Goal: Task Accomplishment & Management: Complete application form

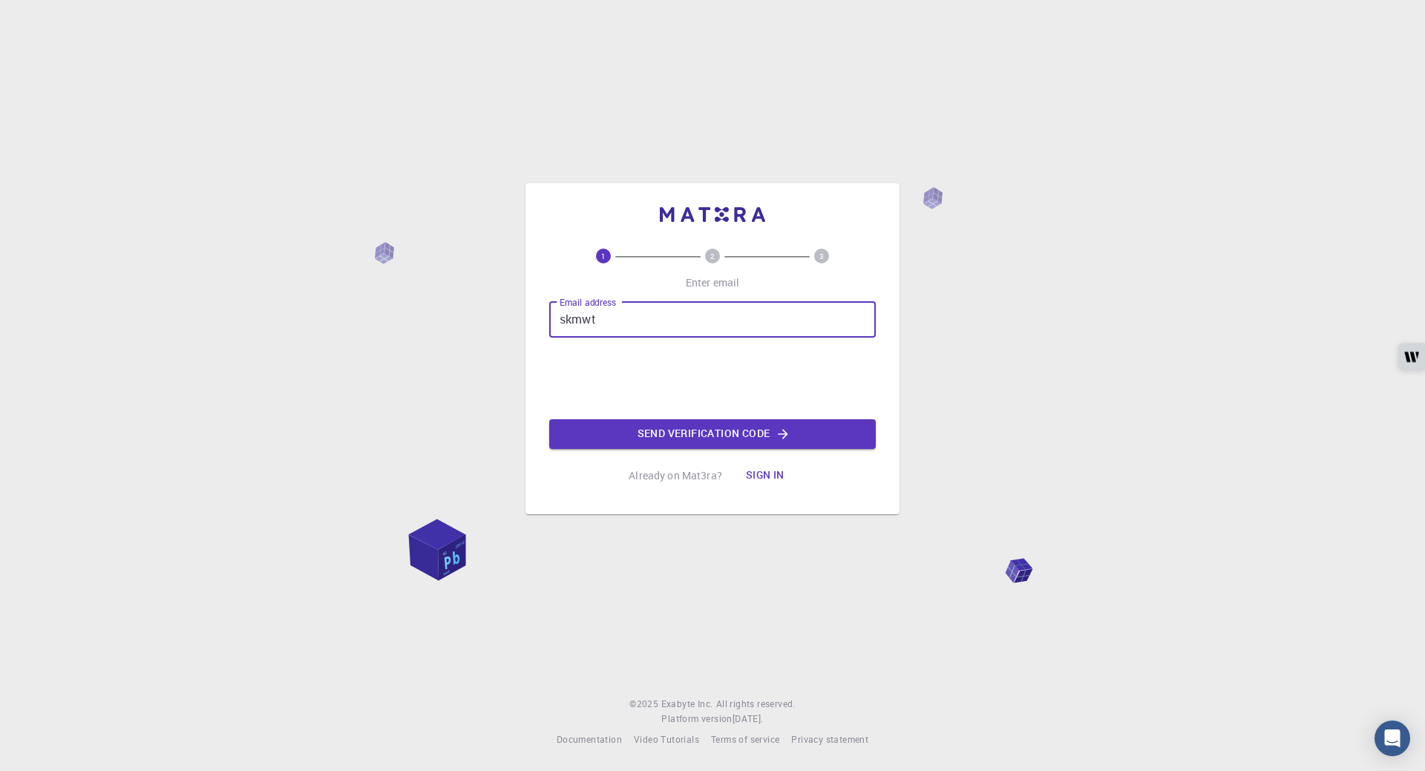
type input "[EMAIL_ADDRESS][DOMAIN_NAME]"
click at [664, 438] on button "Send verification code" at bounding box center [712, 434] width 327 height 30
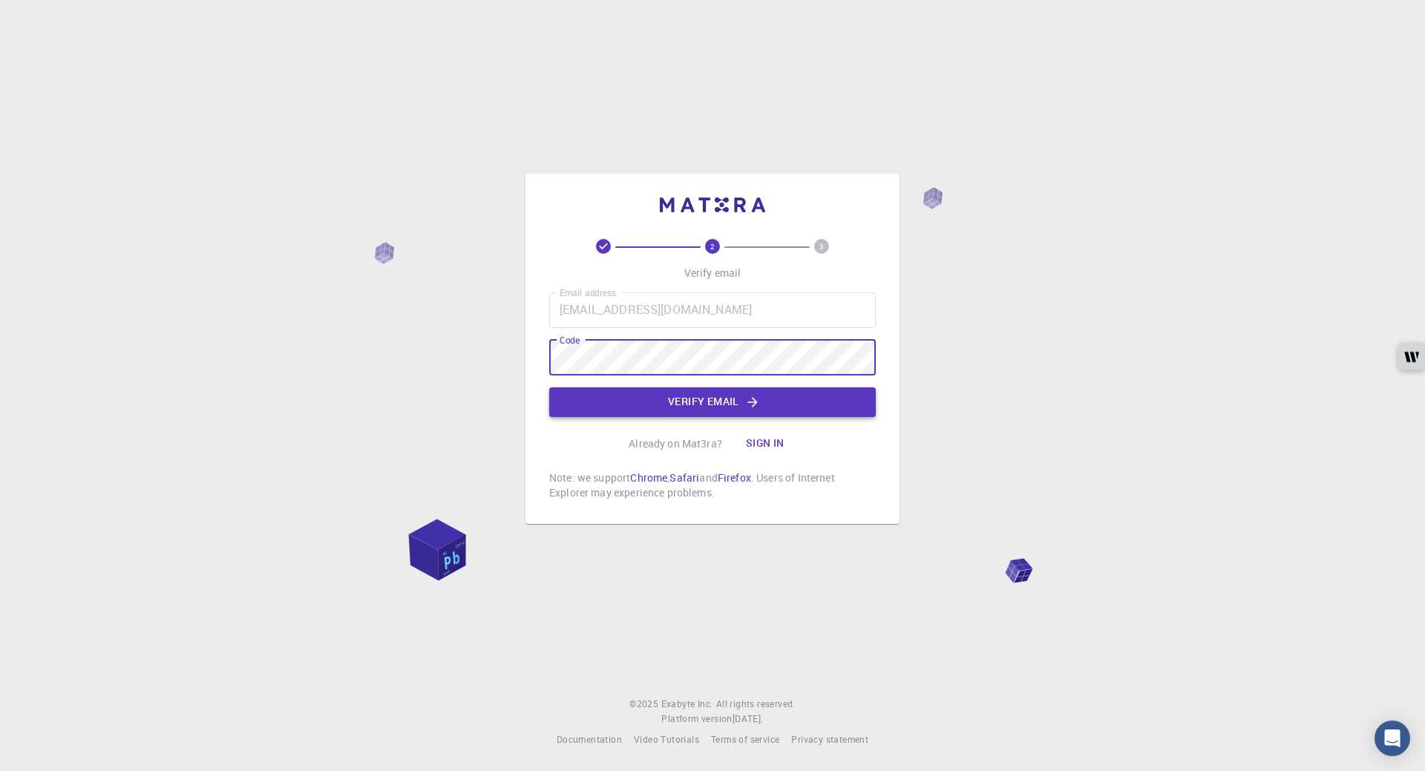
click at [603, 407] on button "Verify email" at bounding box center [712, 402] width 327 height 30
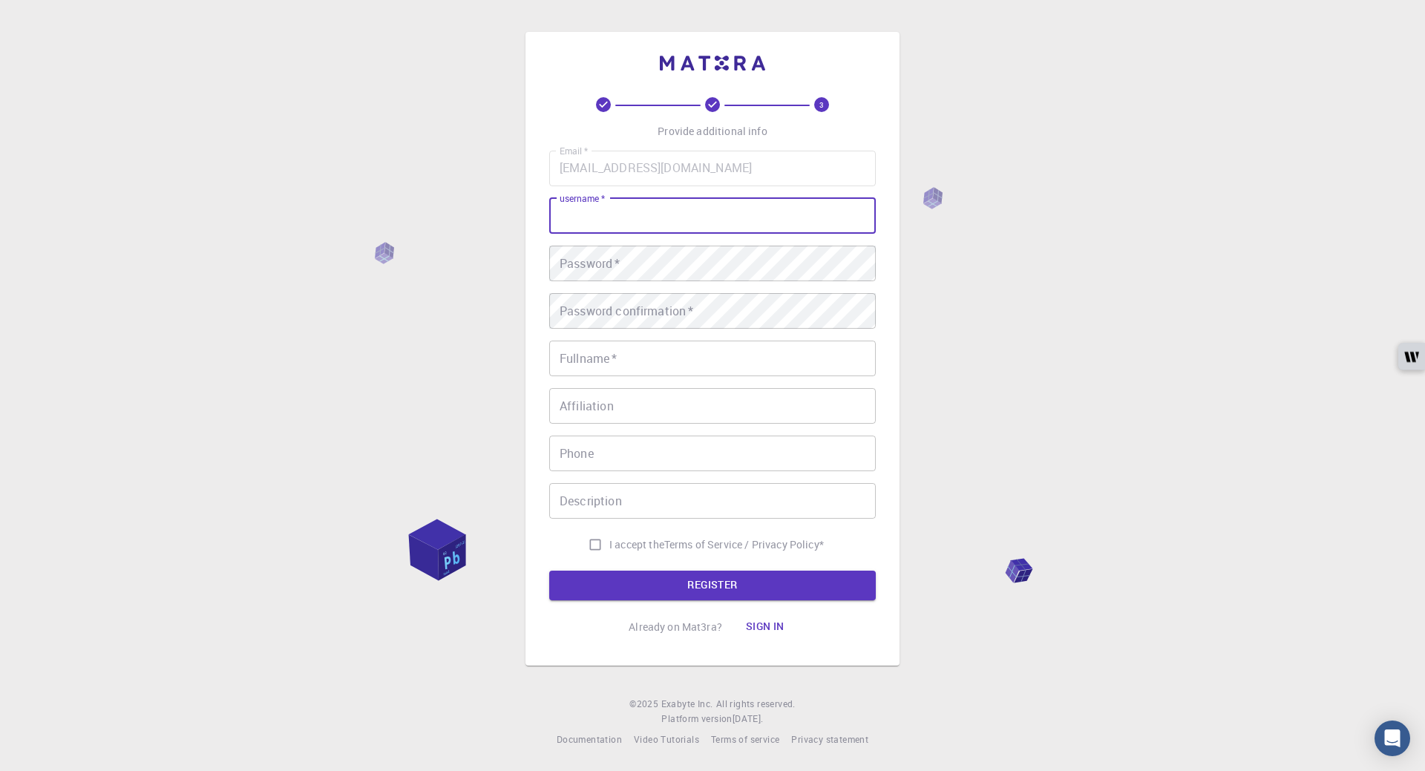
click at [653, 223] on input "username   *" at bounding box center [712, 216] width 327 height 36
type input "sami.khan"
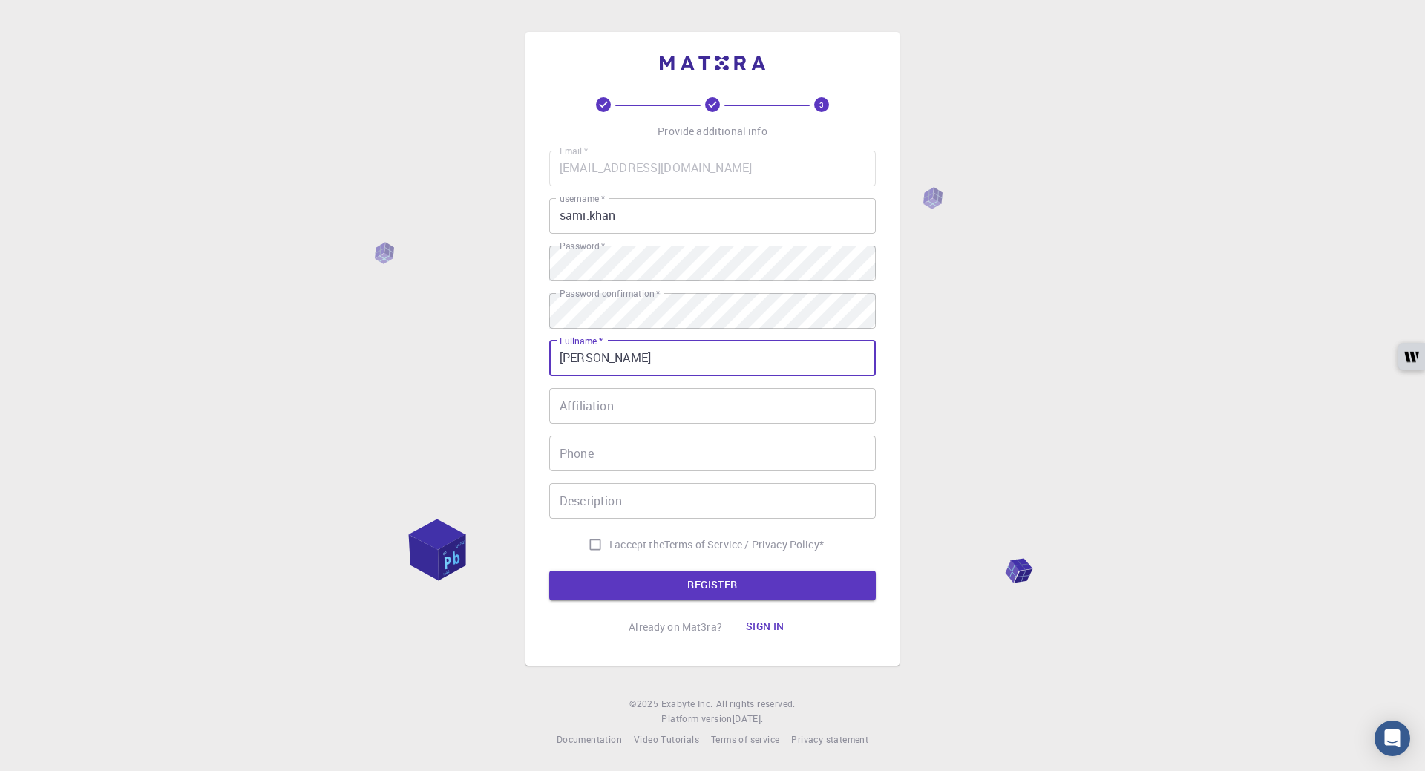
type input "[PERSON_NAME]"
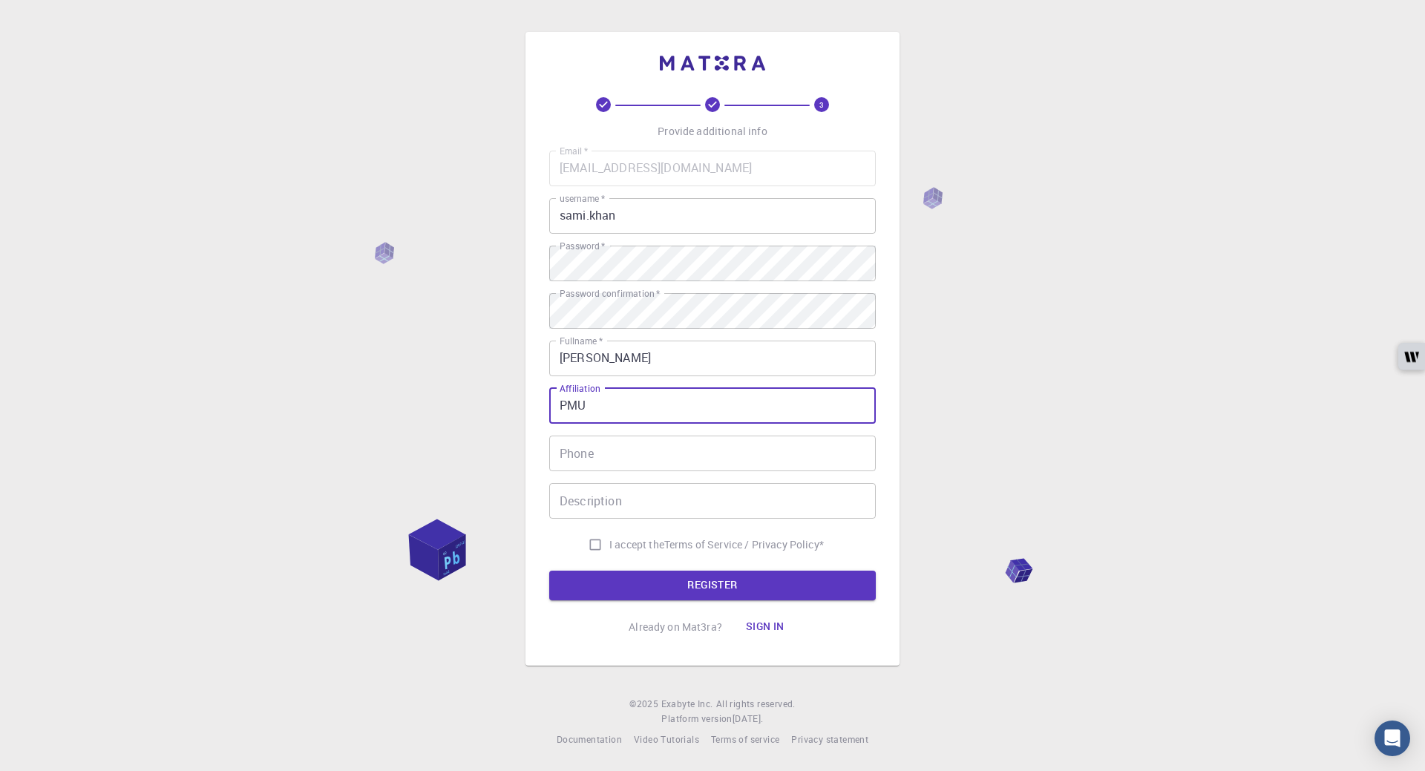
type input "PMU"
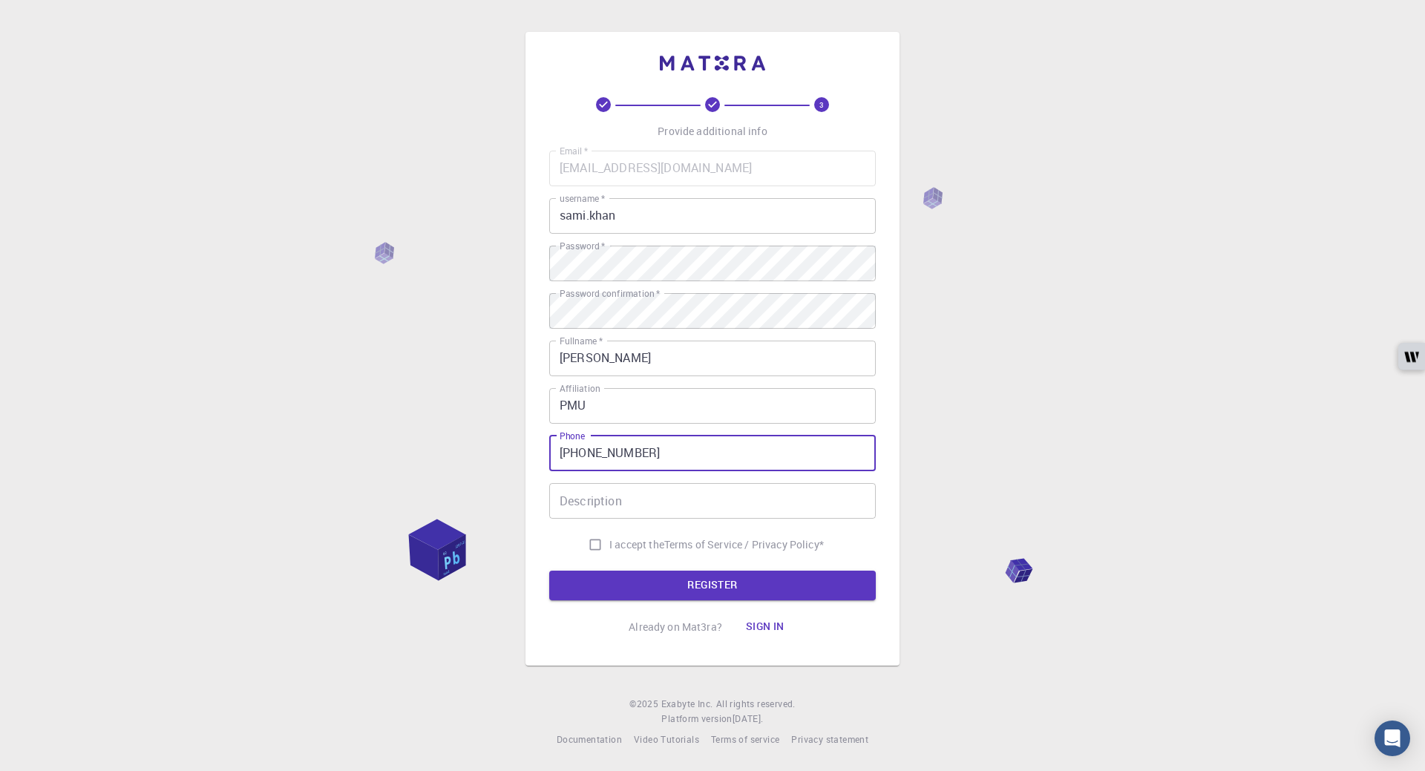
type input "[PHONE_NUMBER]"
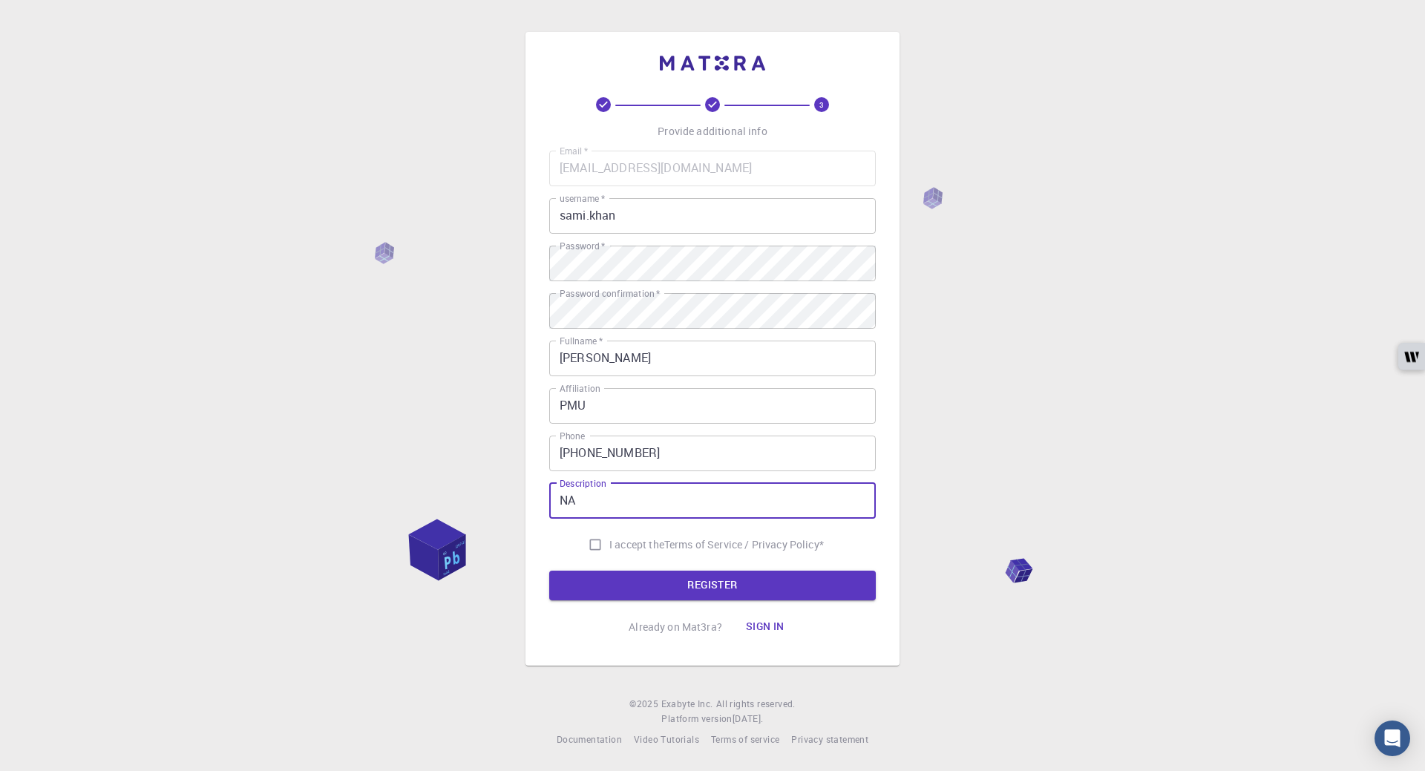
type input "NA"
click at [592, 548] on input "I accept the Terms of Service / Privacy Policy *" at bounding box center [595, 545] width 28 height 28
checkbox input "true"
click at [677, 583] on button "REGISTER" at bounding box center [712, 586] width 327 height 30
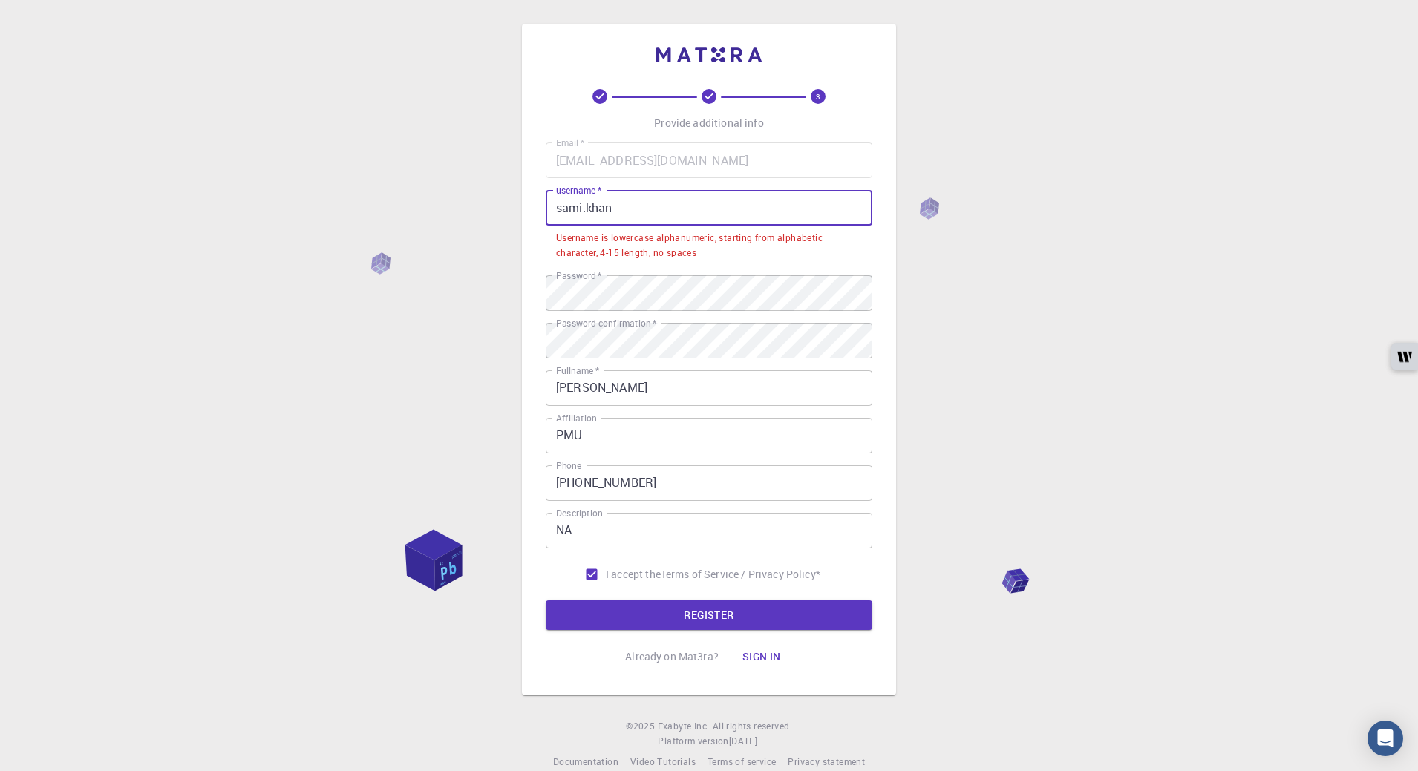
click at [586, 212] on input "sami.khan" at bounding box center [709, 208] width 327 height 36
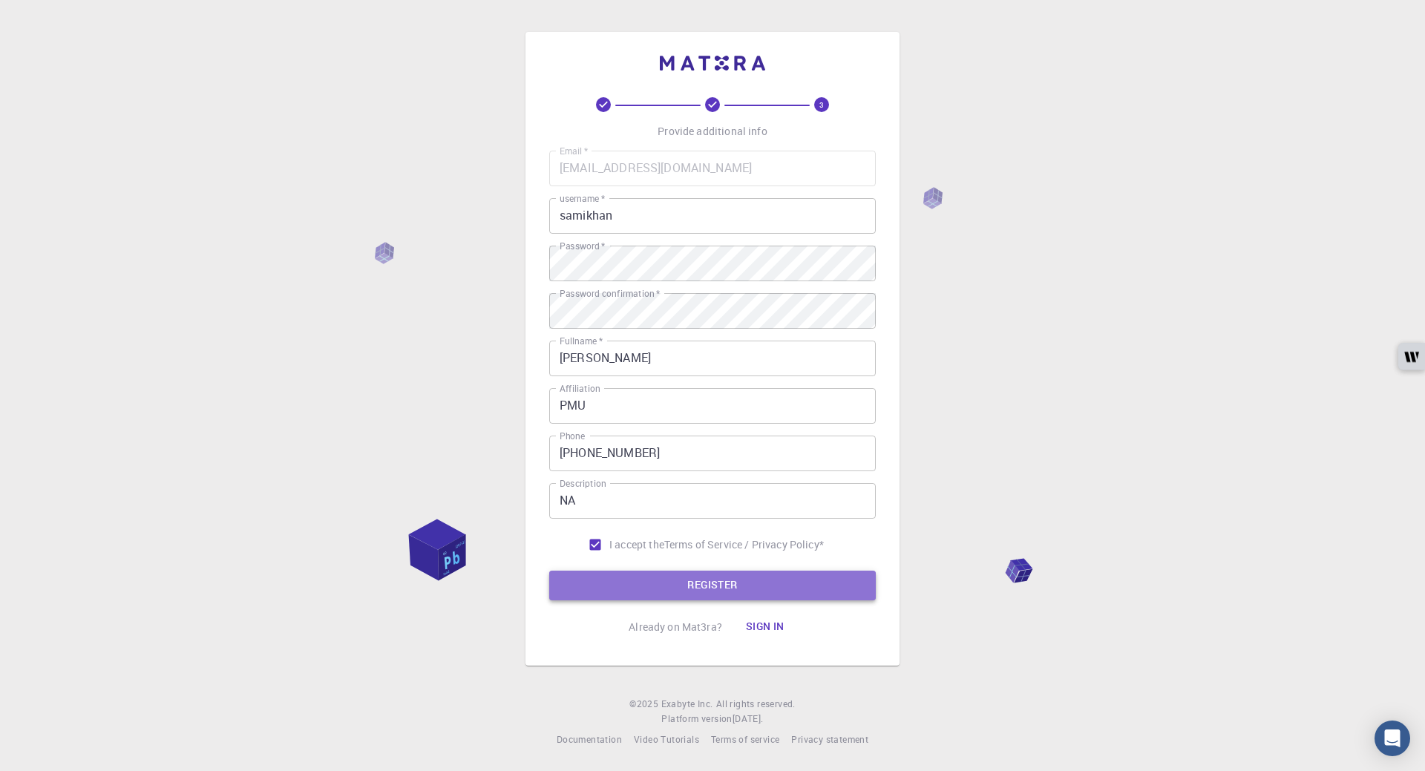
click at [643, 575] on button "REGISTER" at bounding box center [712, 586] width 327 height 30
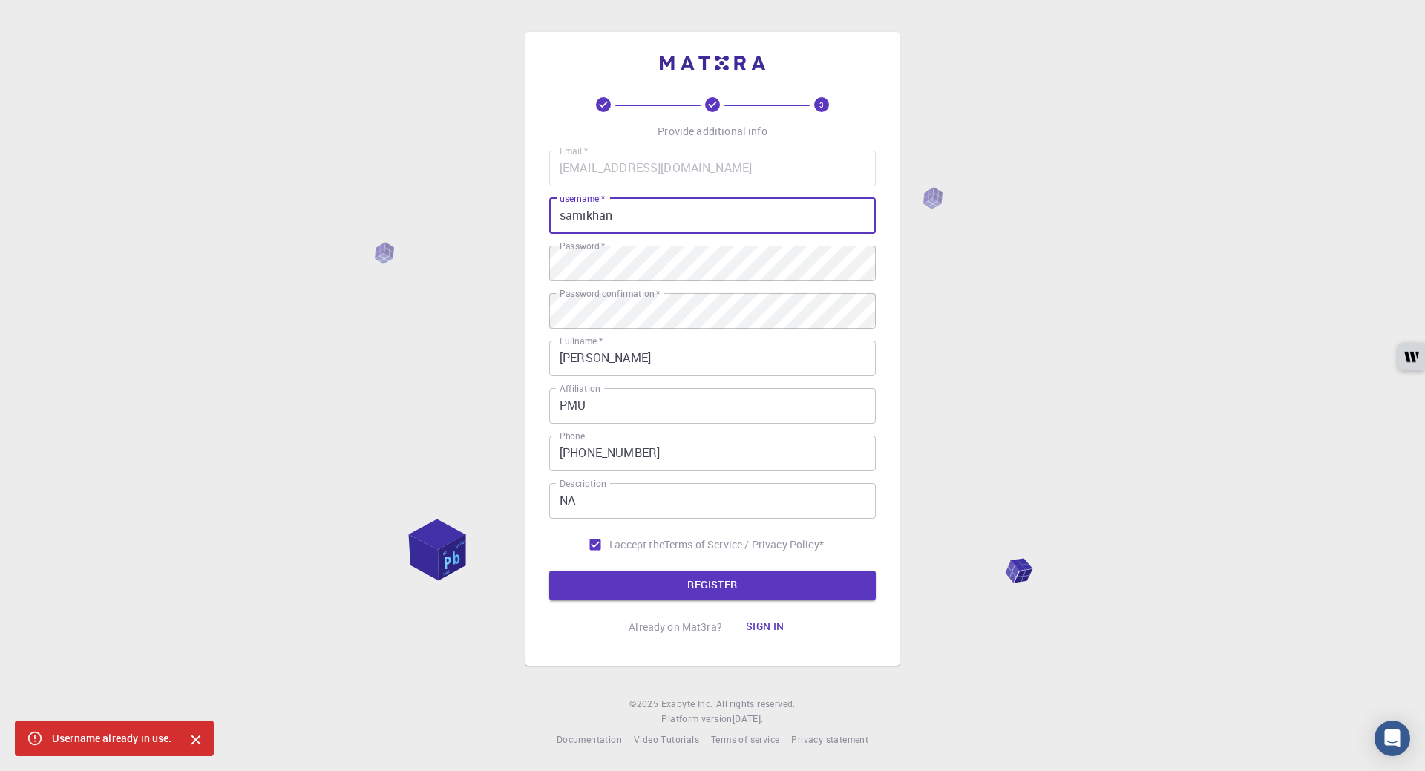
click at [644, 209] on input "samikhan" at bounding box center [712, 216] width 327 height 36
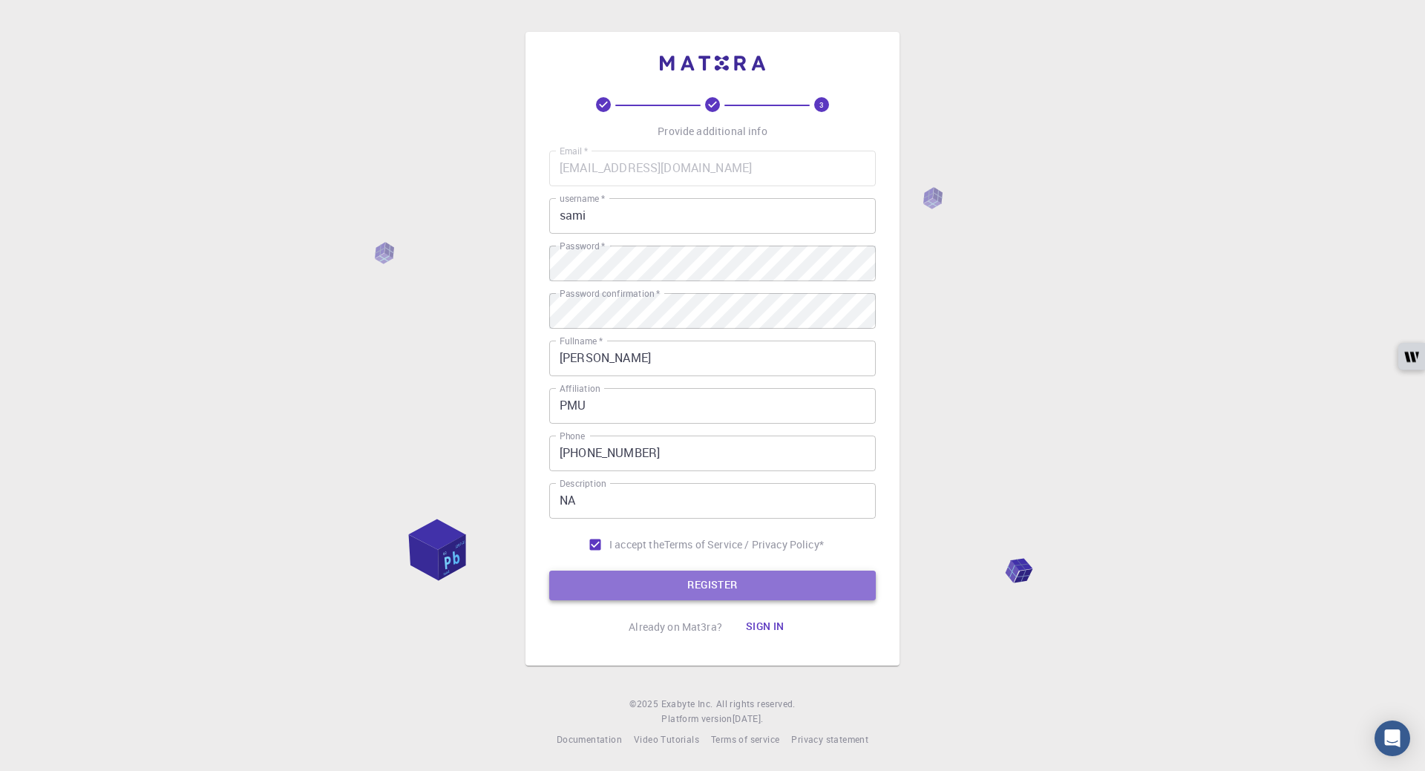
click at [640, 588] on button "REGISTER" at bounding box center [712, 586] width 327 height 30
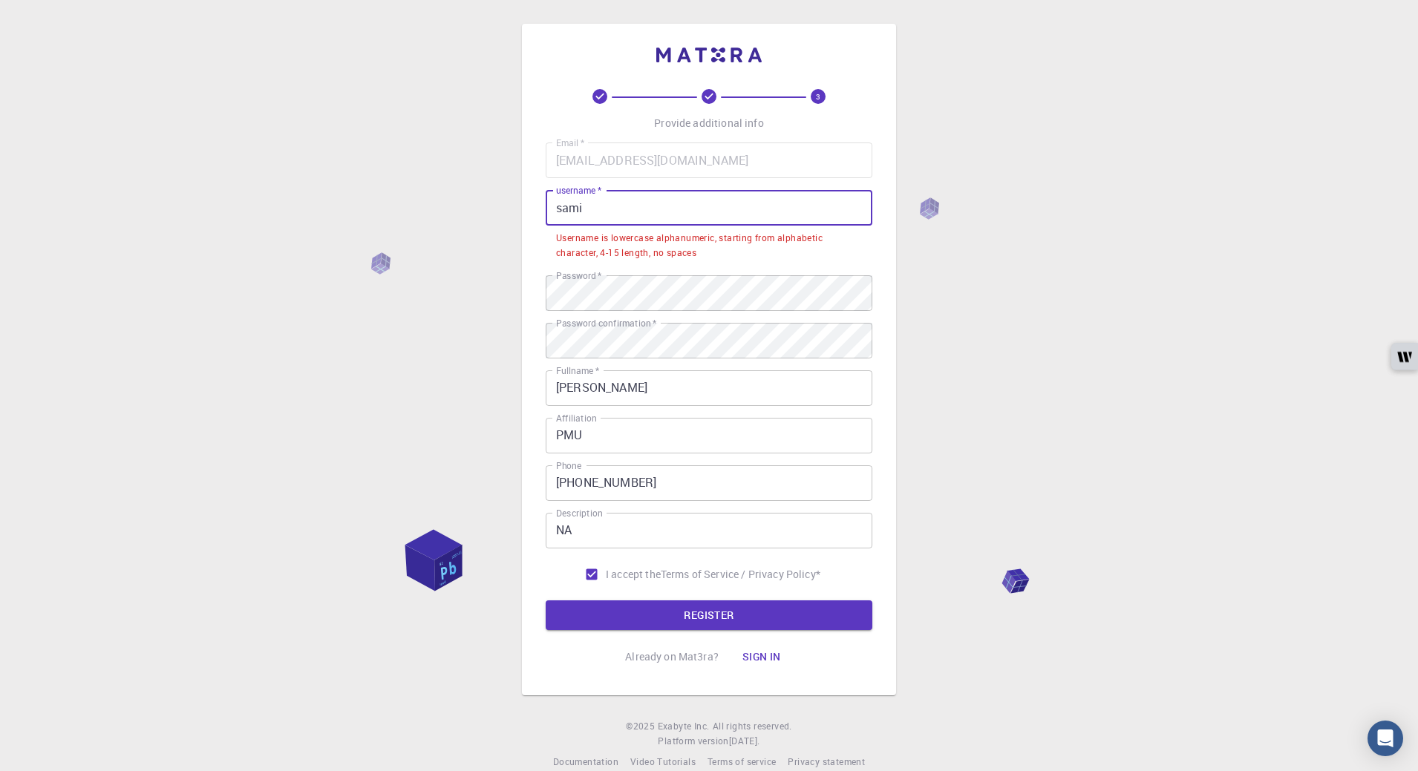
click at [615, 209] on input "sami" at bounding box center [709, 208] width 327 height 36
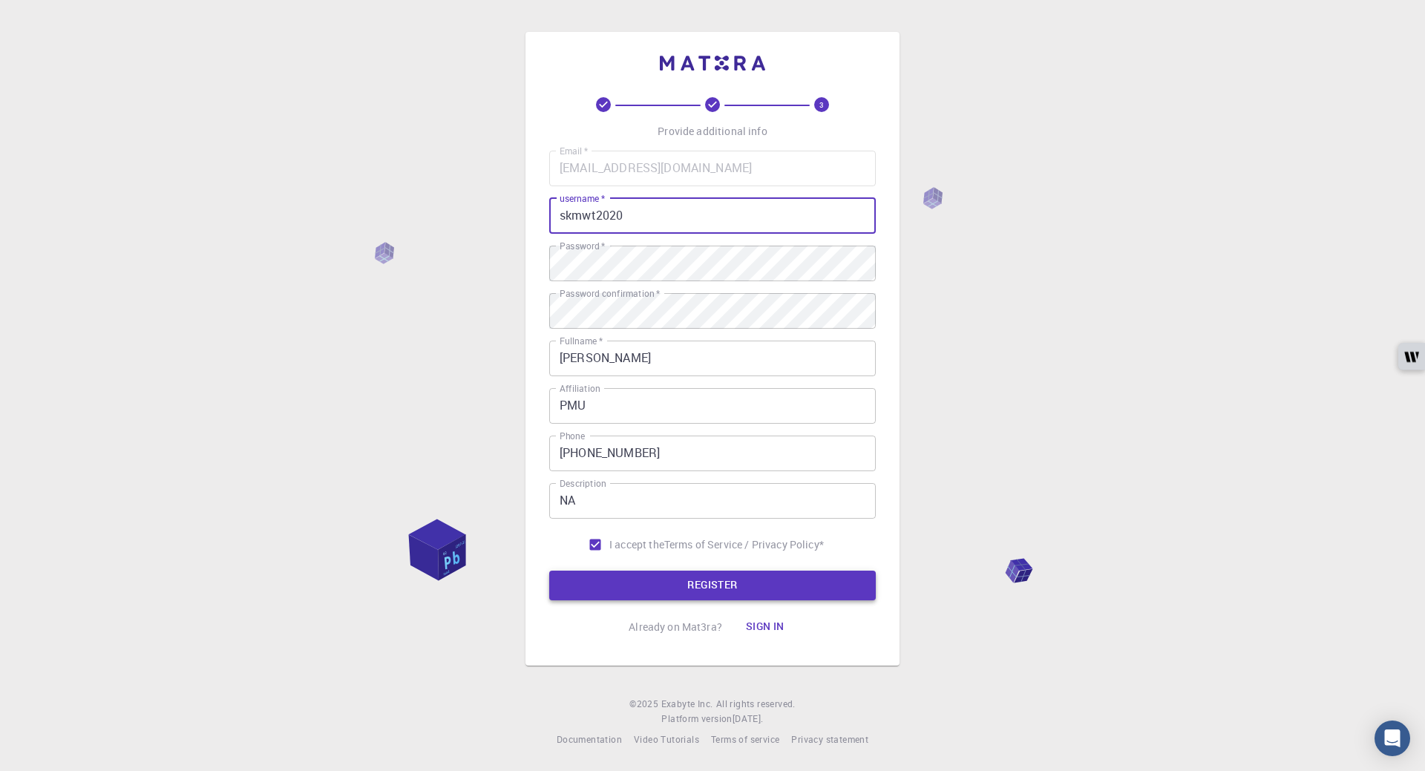
type input "skmwt2020"
click at [612, 581] on button "REGISTER" at bounding box center [712, 586] width 327 height 30
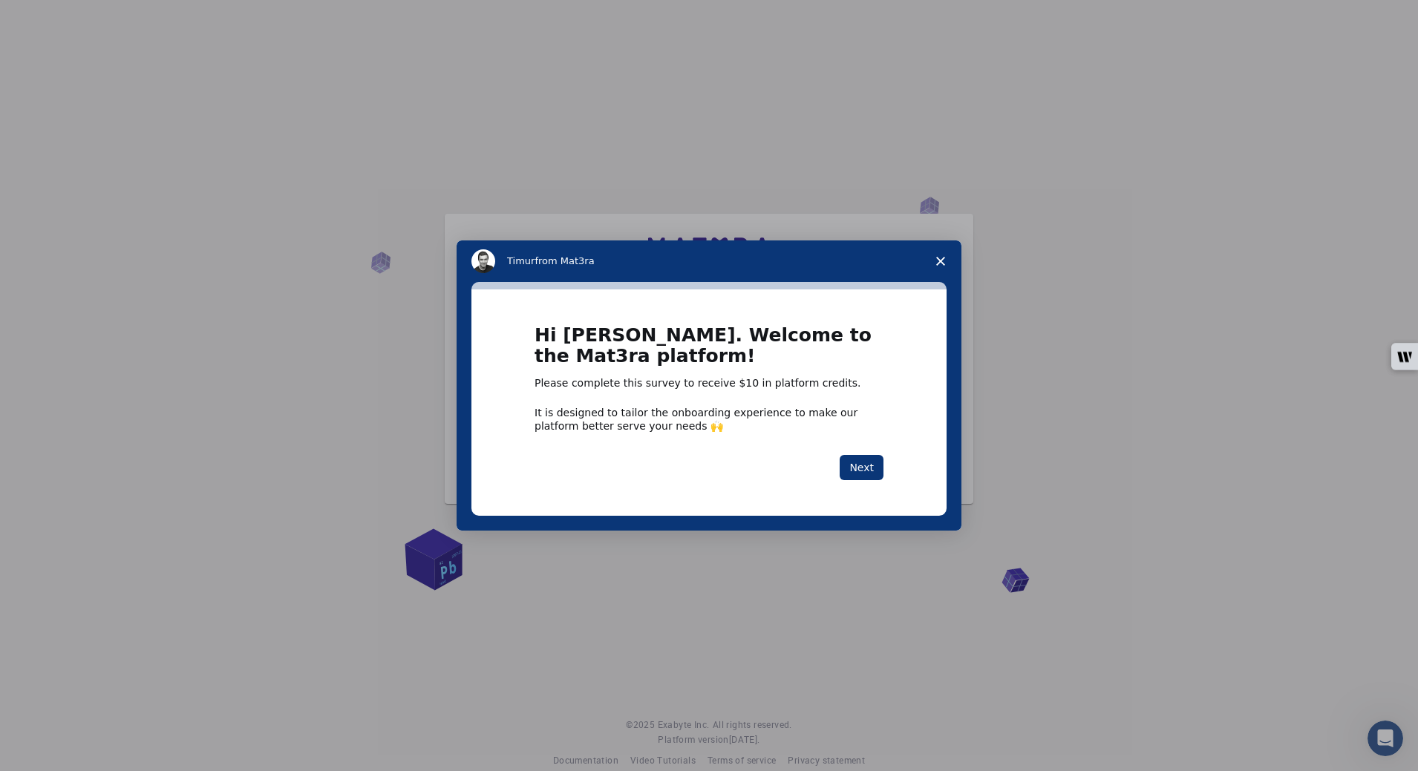
click at [938, 264] on polygon "Close survey" at bounding box center [940, 261] width 9 height 9
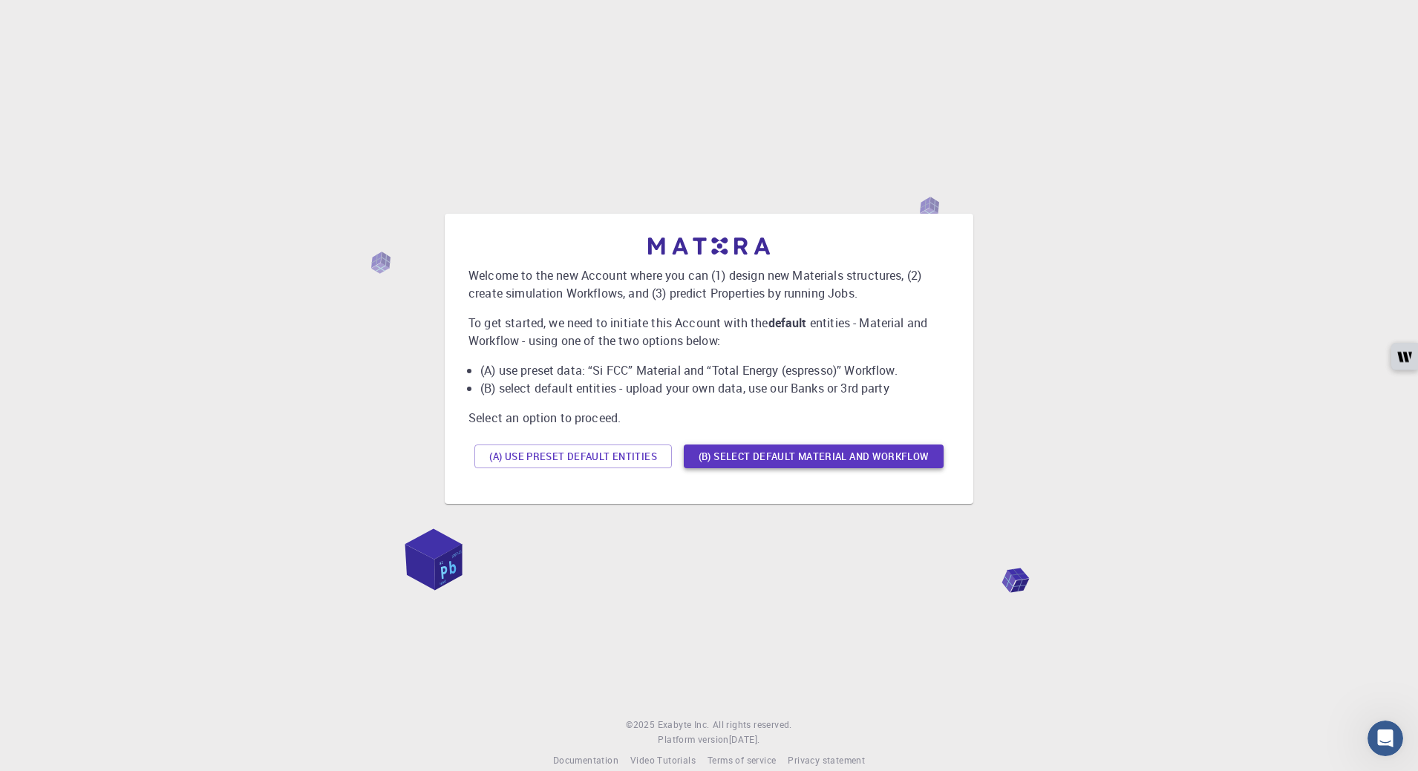
click at [771, 451] on button "(B) Select default material and workflow" at bounding box center [814, 457] width 260 height 24
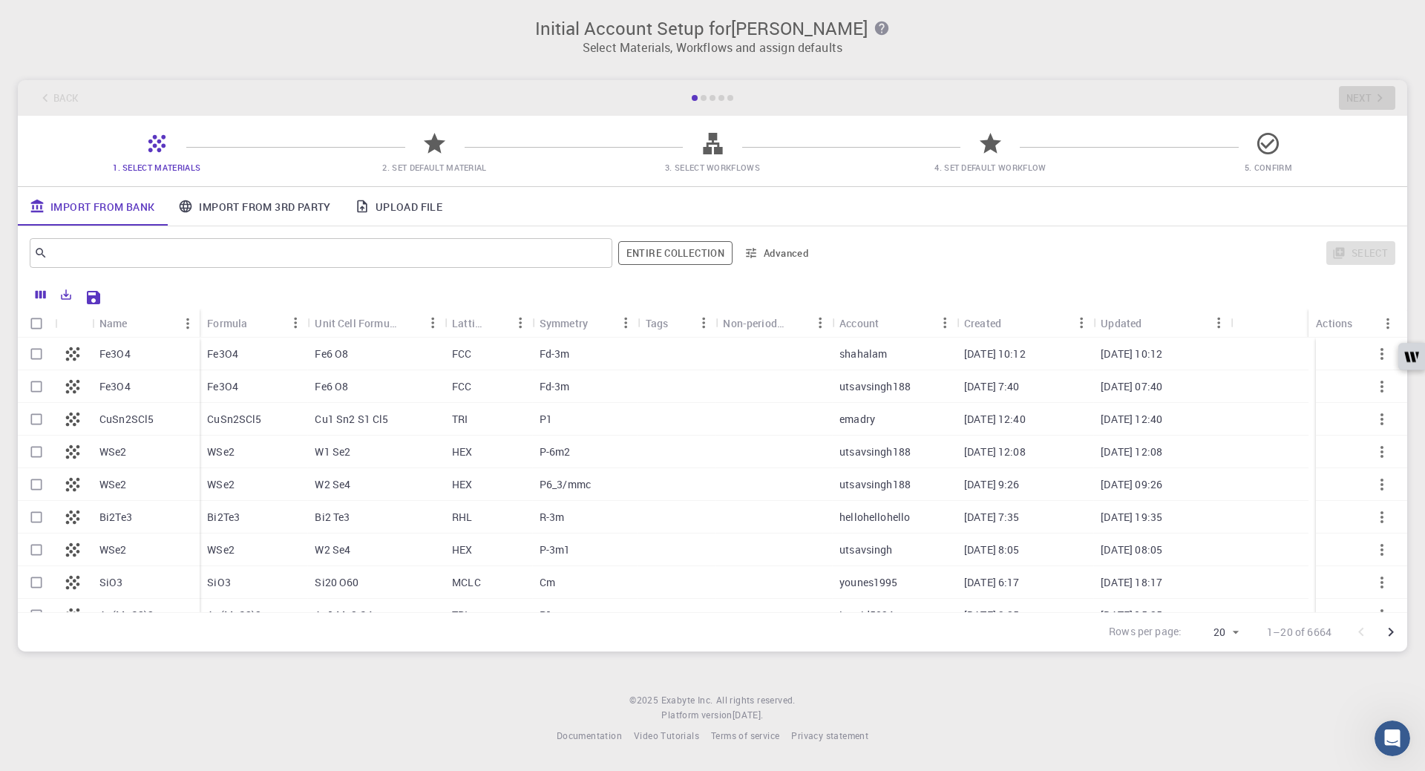
click at [140, 356] on div "Fe3O4" at bounding box center [146, 354] width 108 height 33
checkbox input "true"
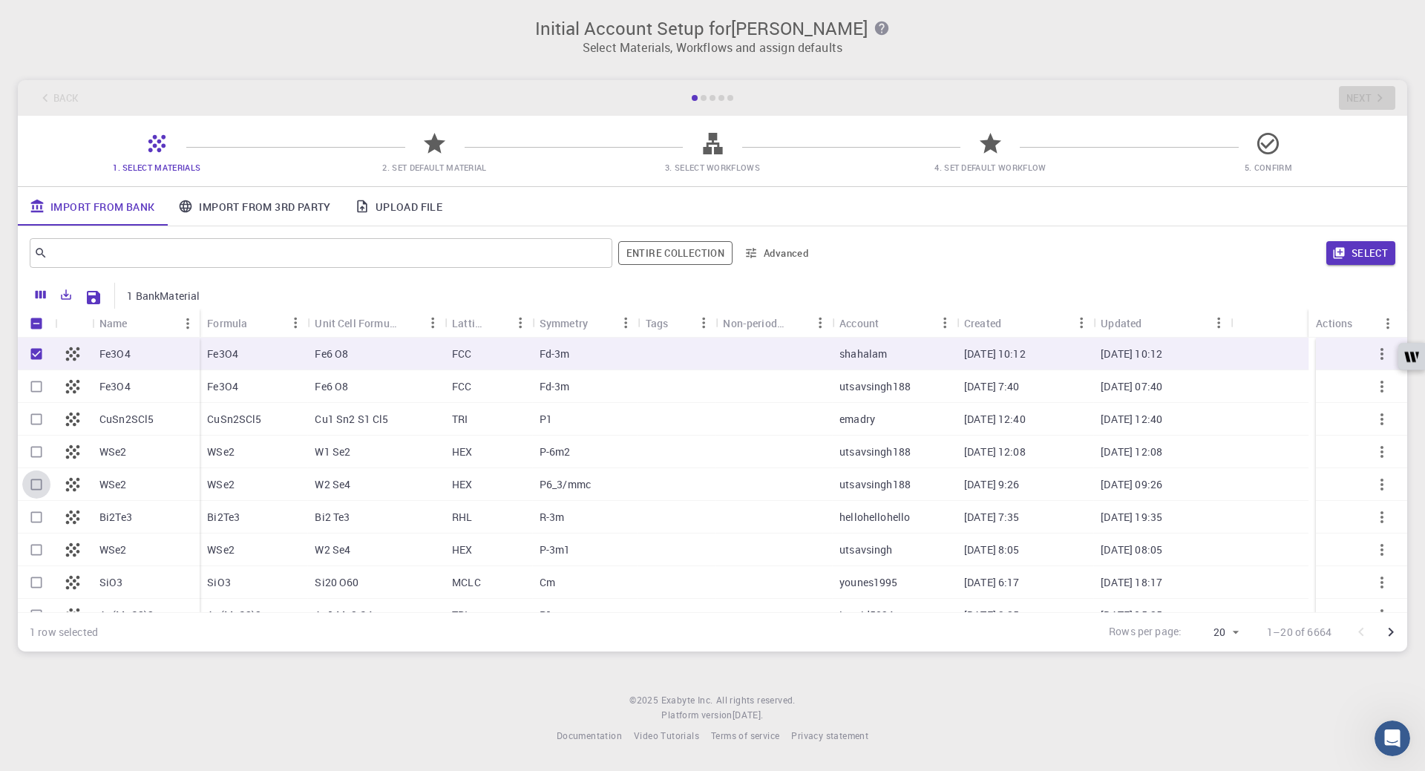
click at [38, 486] on input "Select row" at bounding box center [36, 485] width 28 height 28
checkbox input "true"
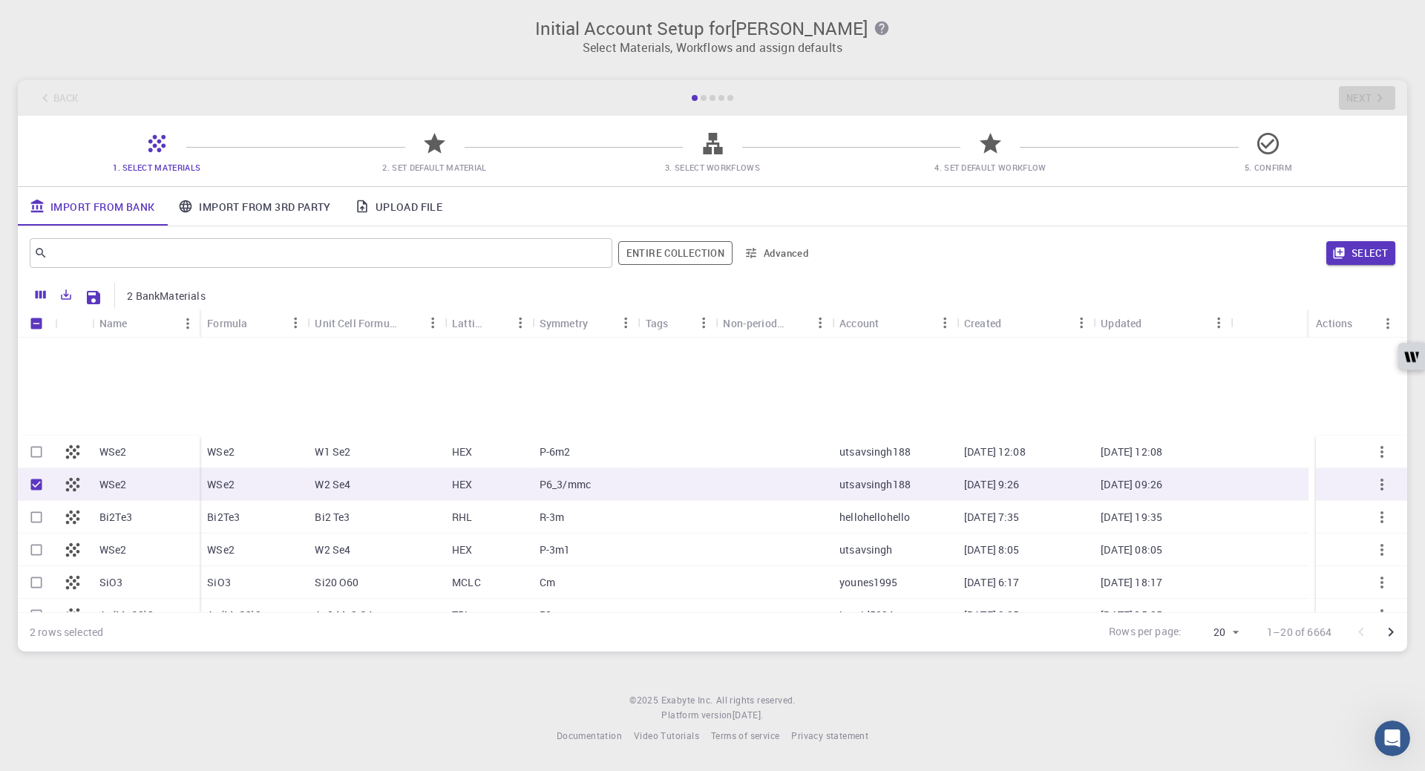
scroll to position [379, 0]
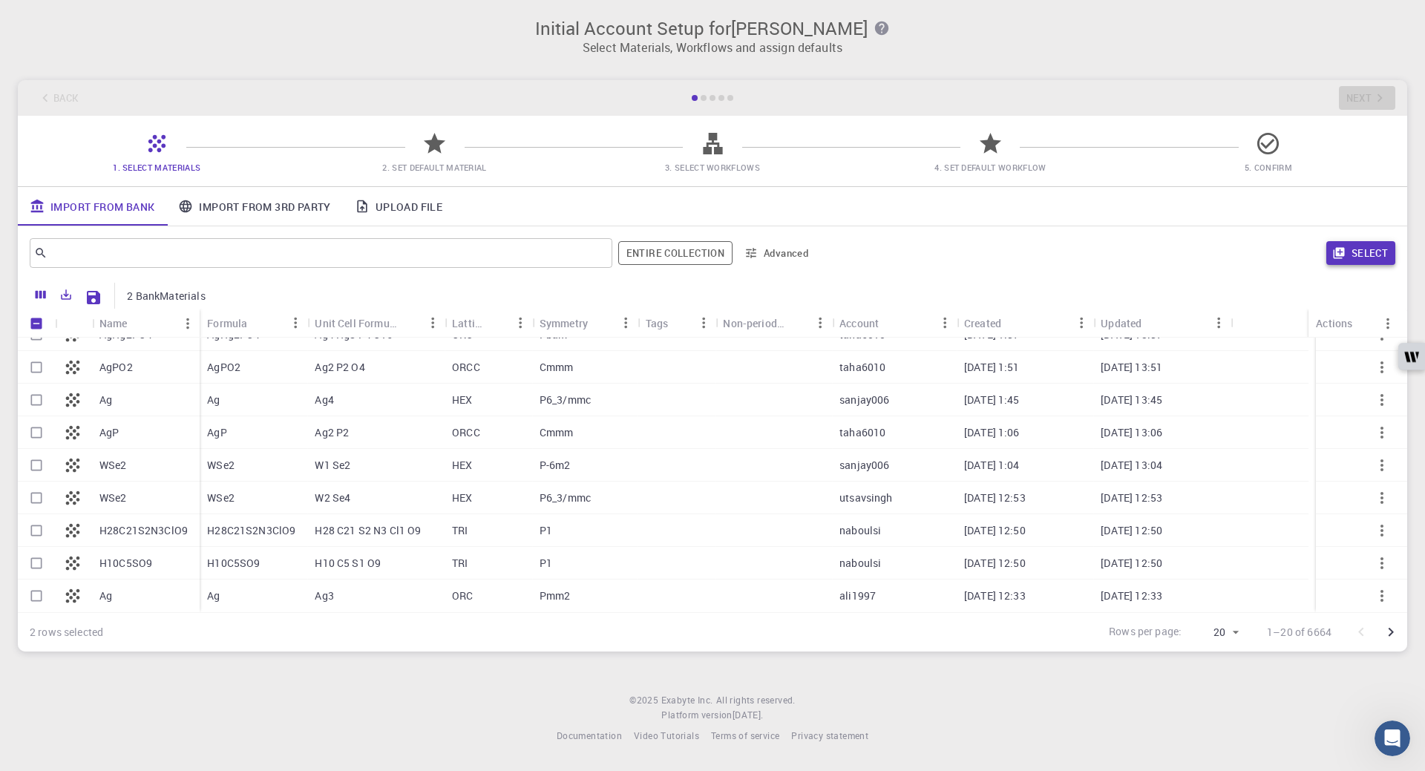
click at [1341, 260] on icon "button" at bounding box center [1338, 252] width 13 height 13
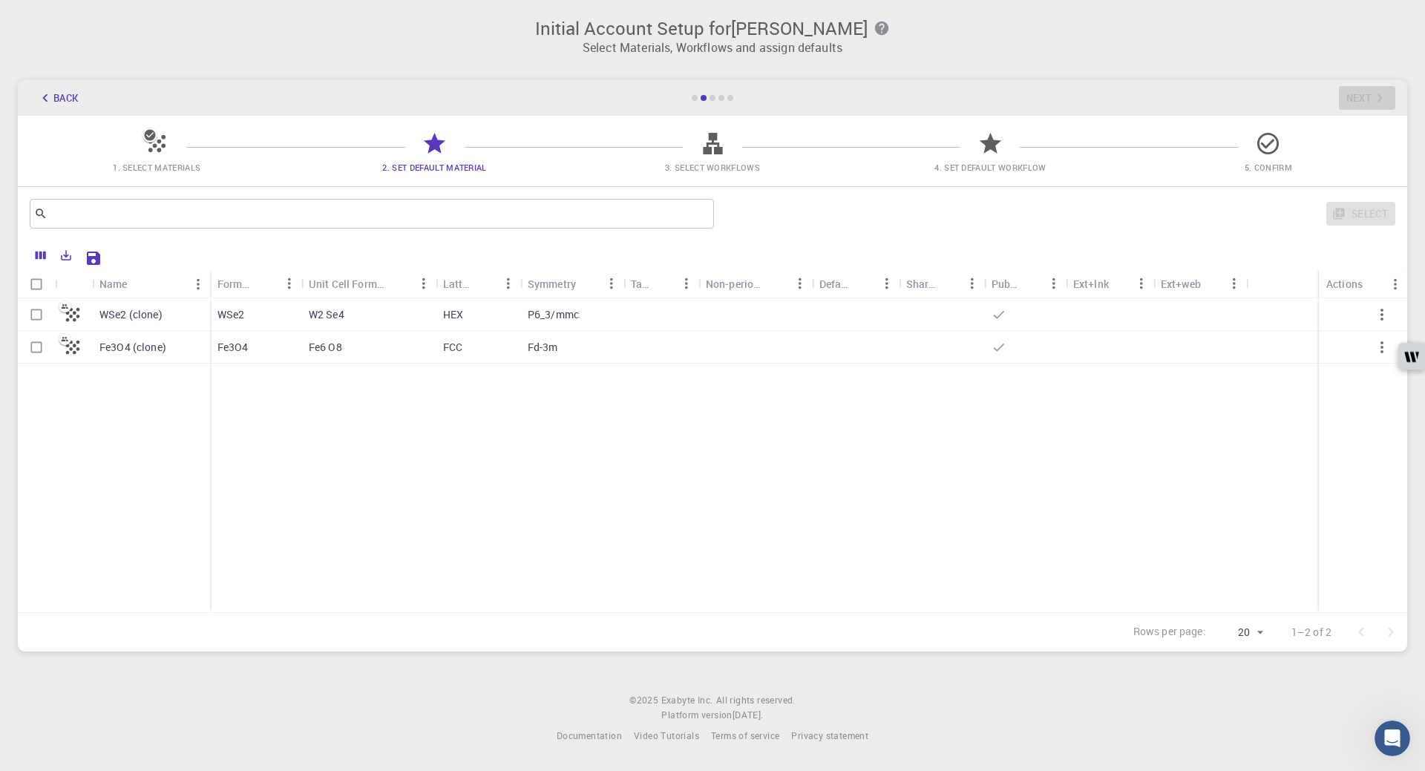
click at [34, 285] on input "Select all rows" at bounding box center [36, 284] width 28 height 28
checkbox input "true"
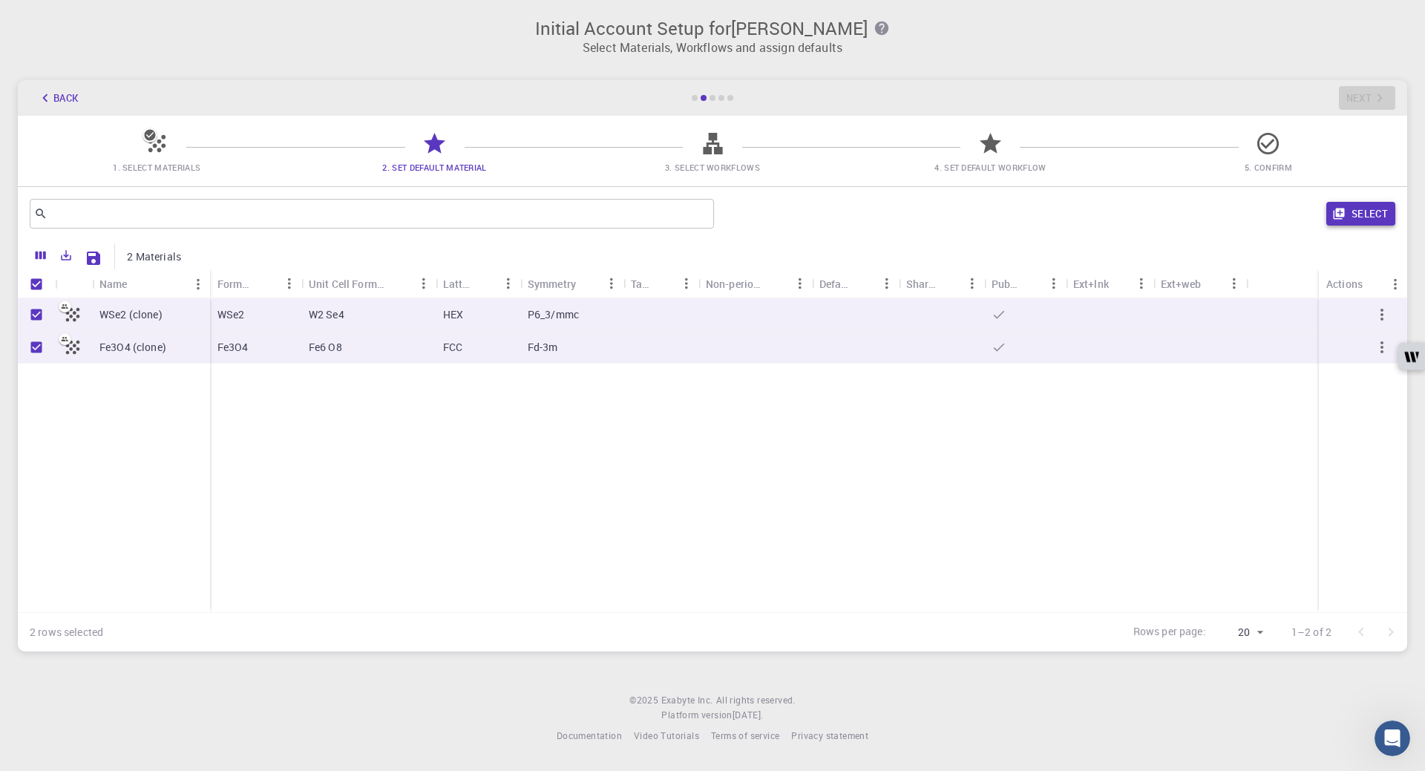
click at [1362, 219] on button "Select" at bounding box center [1360, 214] width 69 height 24
checkbox input "false"
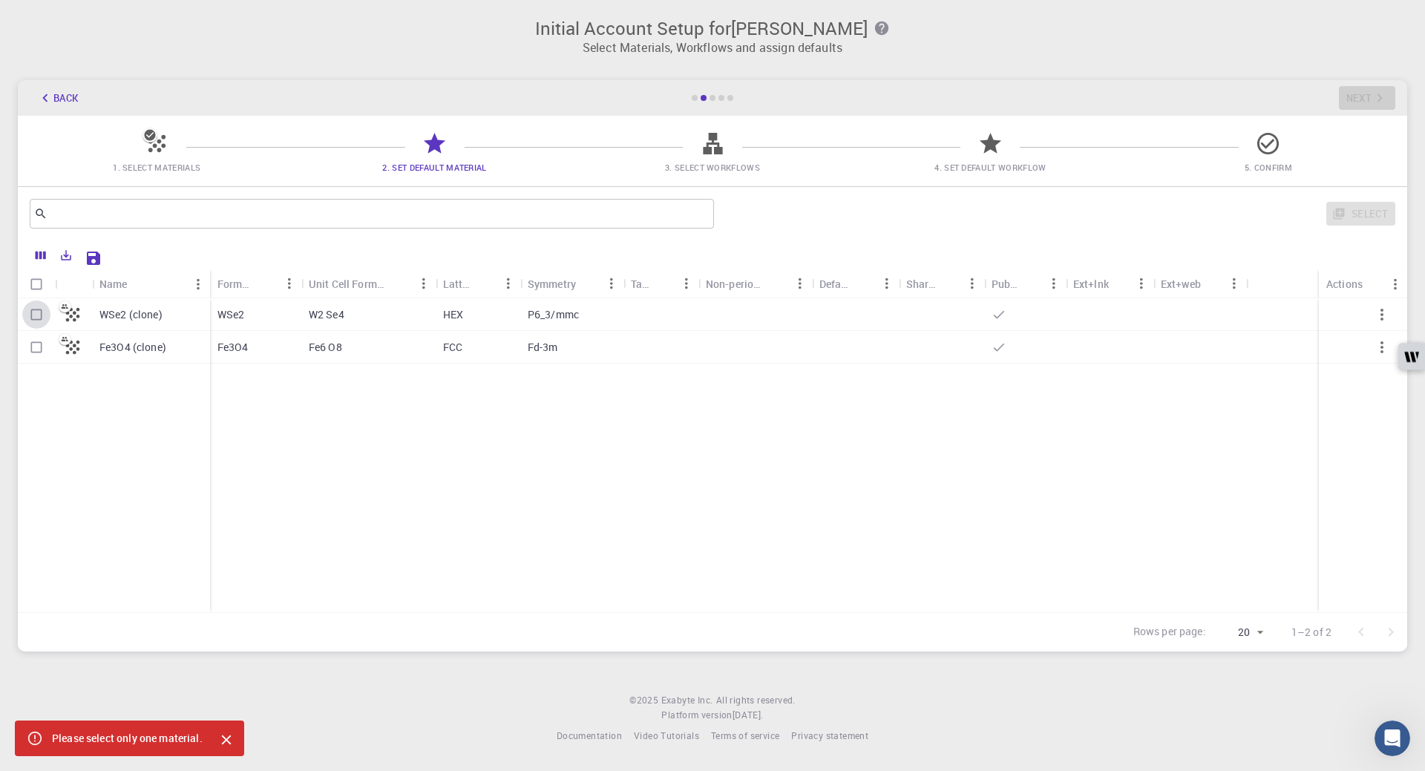
click at [36, 312] on input "Select row" at bounding box center [36, 315] width 28 height 28
checkbox input "true"
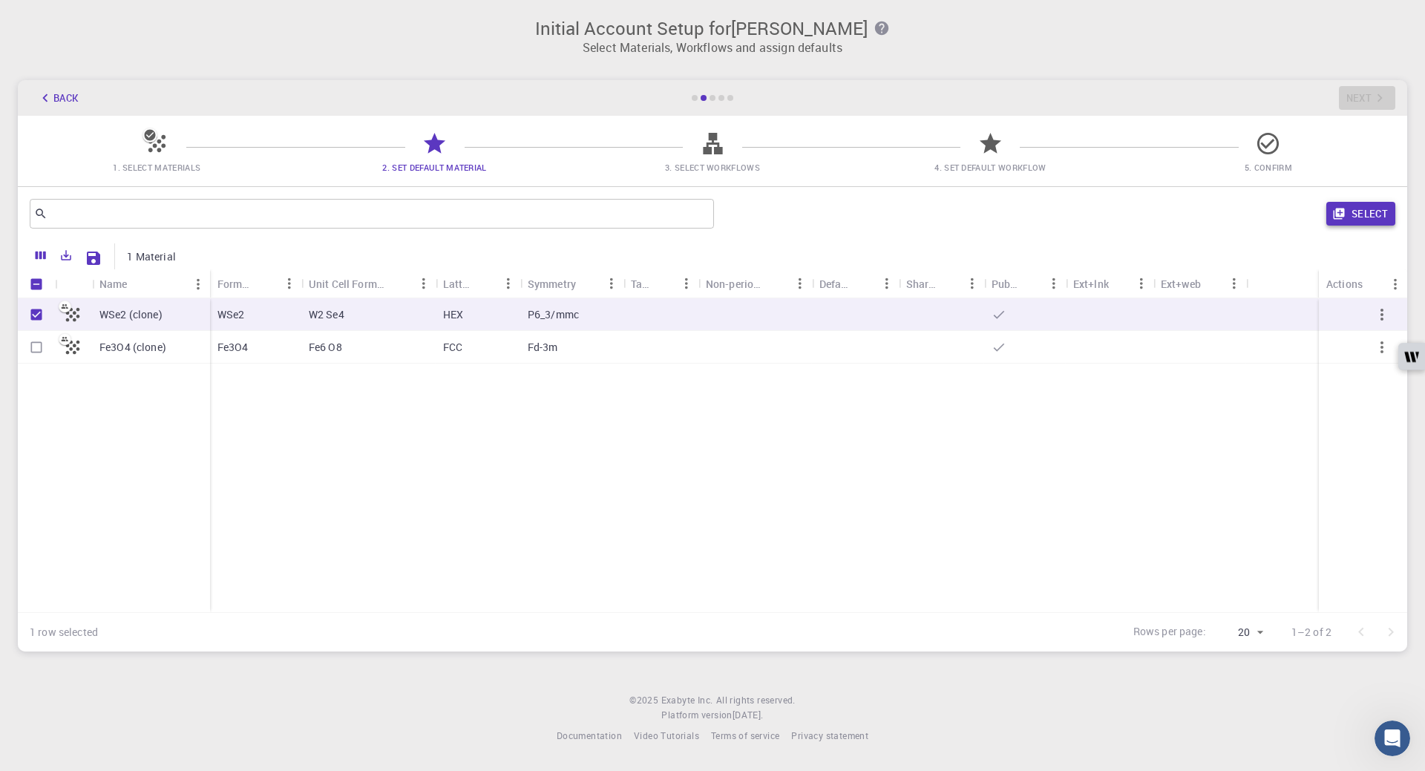
click at [1352, 218] on button "Select" at bounding box center [1360, 214] width 69 height 24
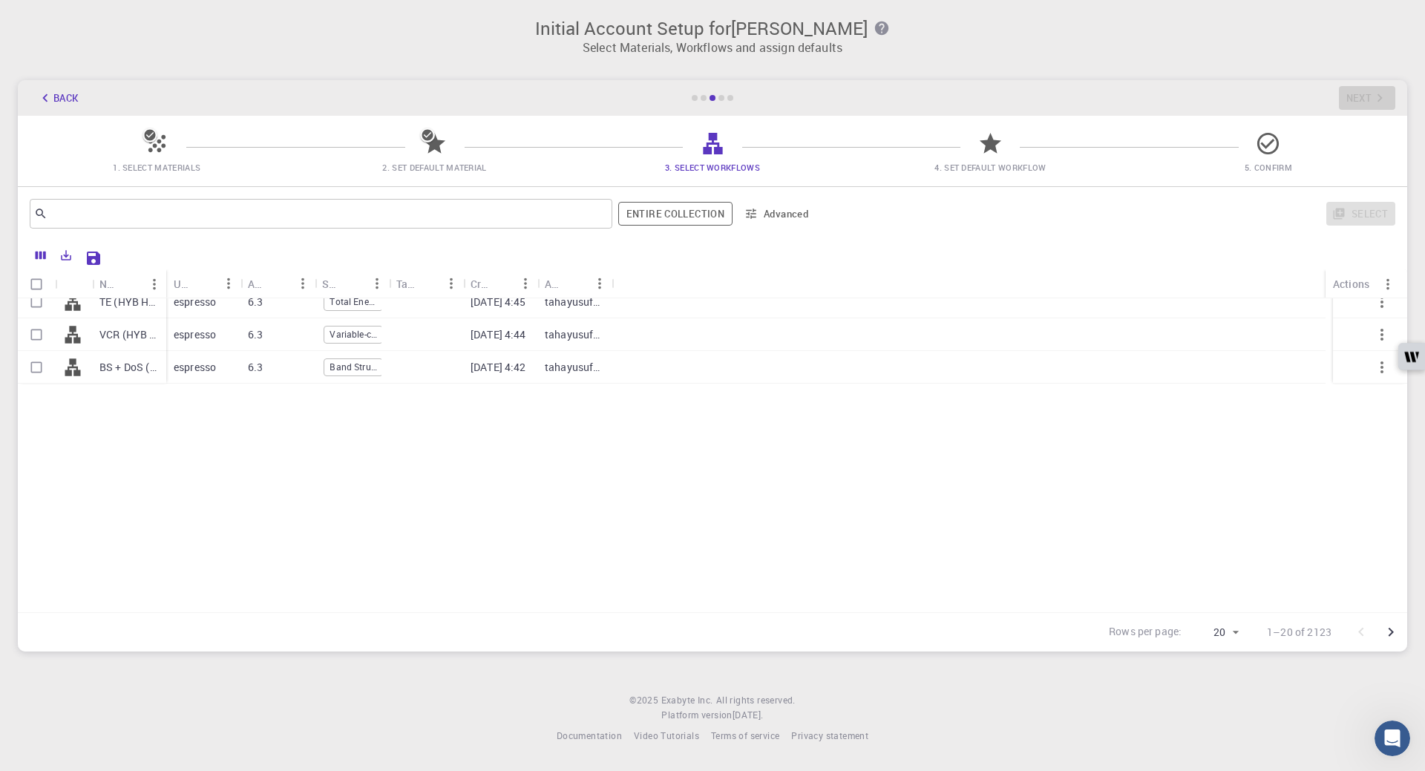
scroll to position [0, 0]
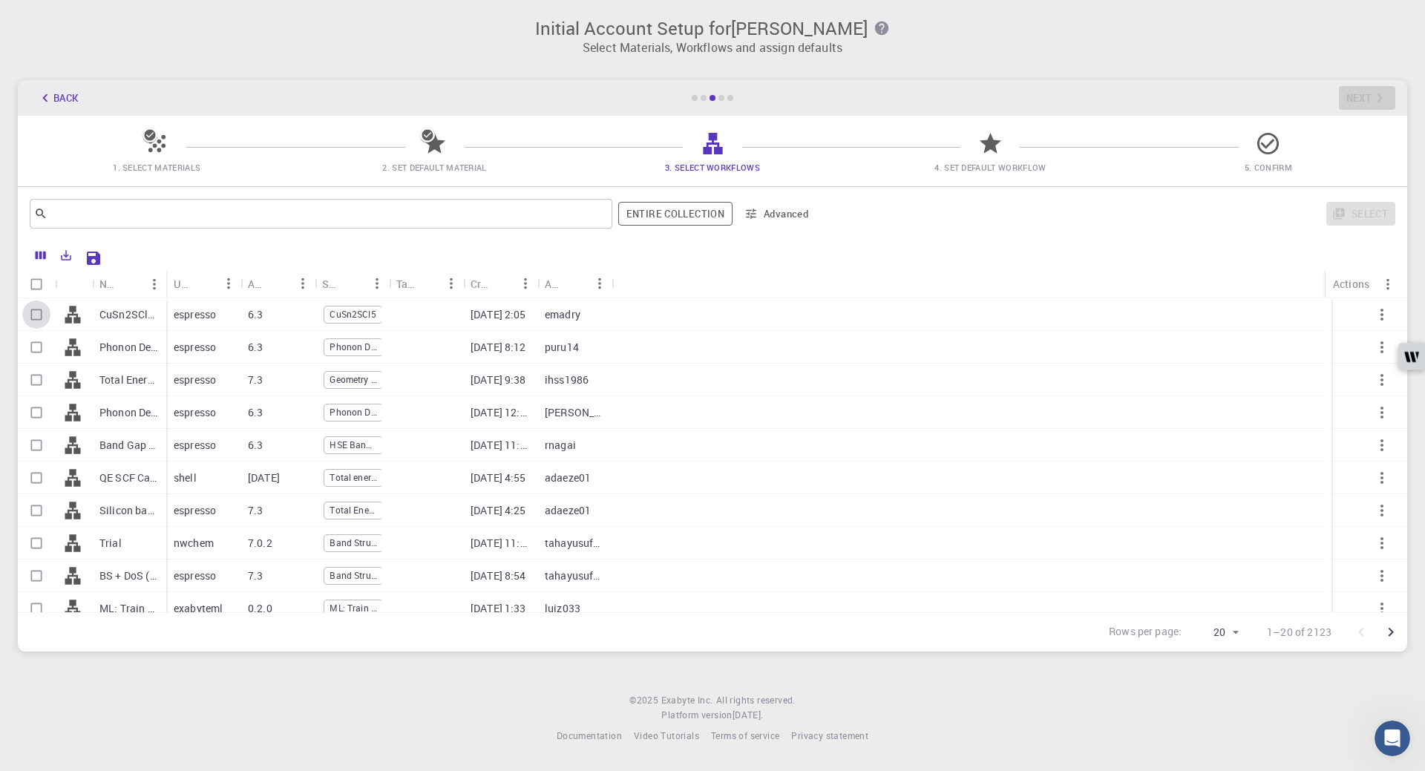
click at [33, 315] on input "Select row" at bounding box center [36, 315] width 28 height 28
checkbox input "true"
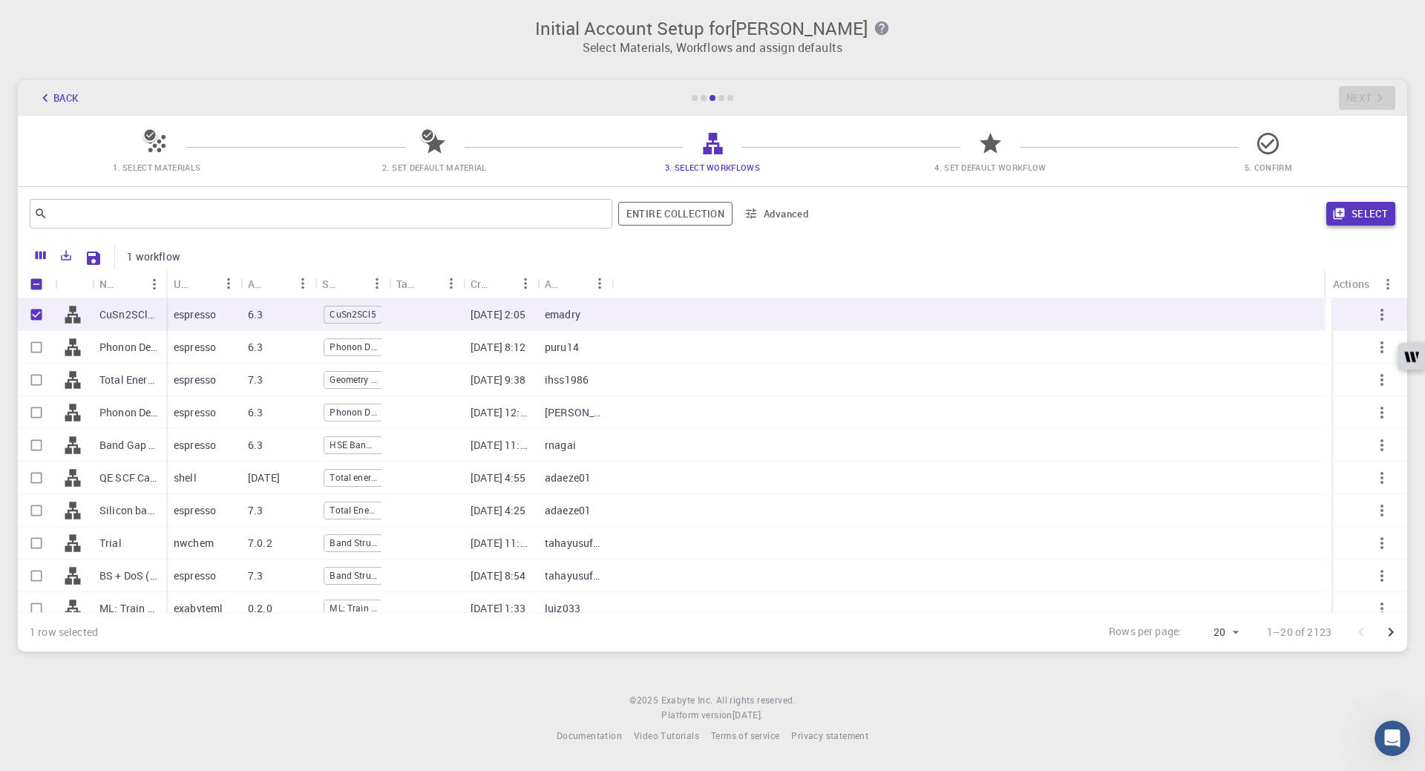
click at [1354, 217] on button "Select" at bounding box center [1360, 214] width 69 height 24
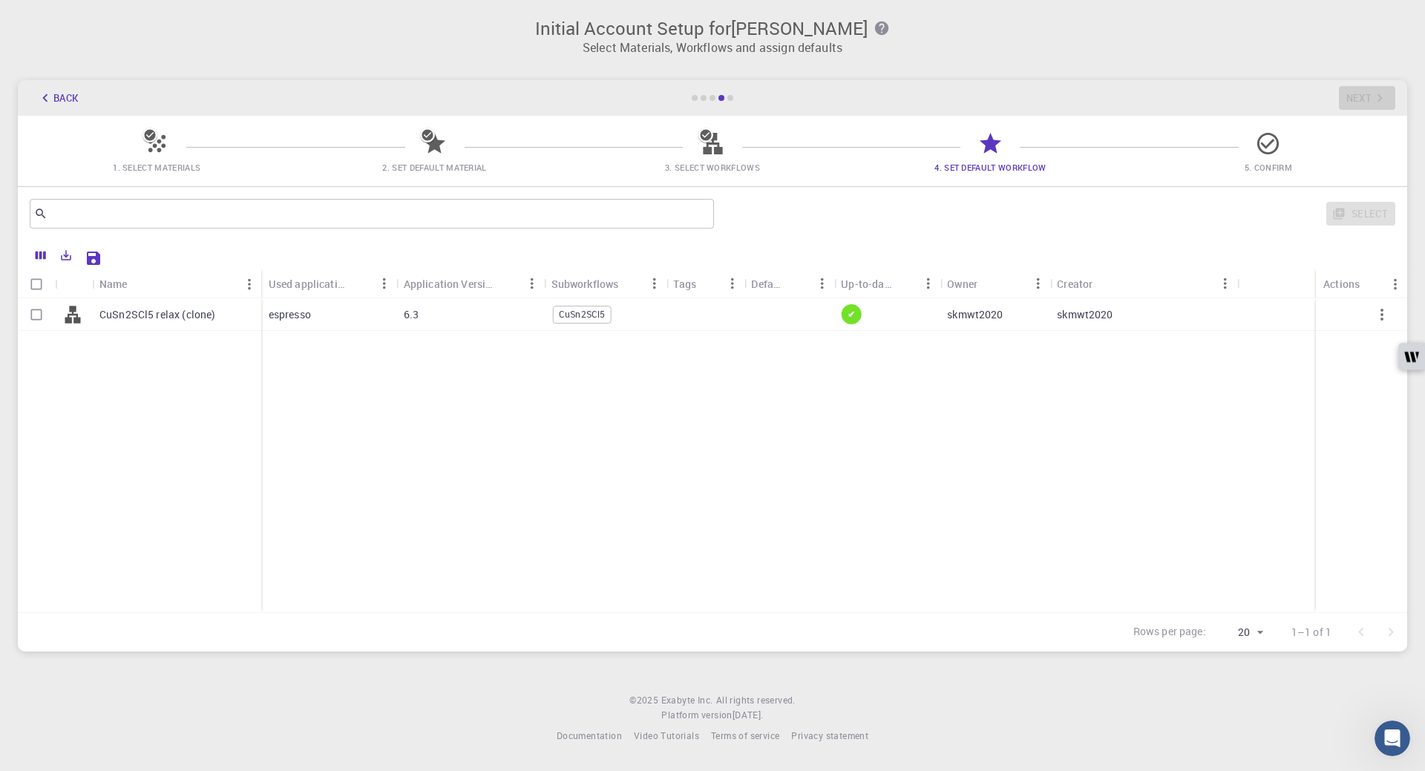
click at [36, 318] on input "Select row" at bounding box center [36, 315] width 28 height 28
checkbox input "true"
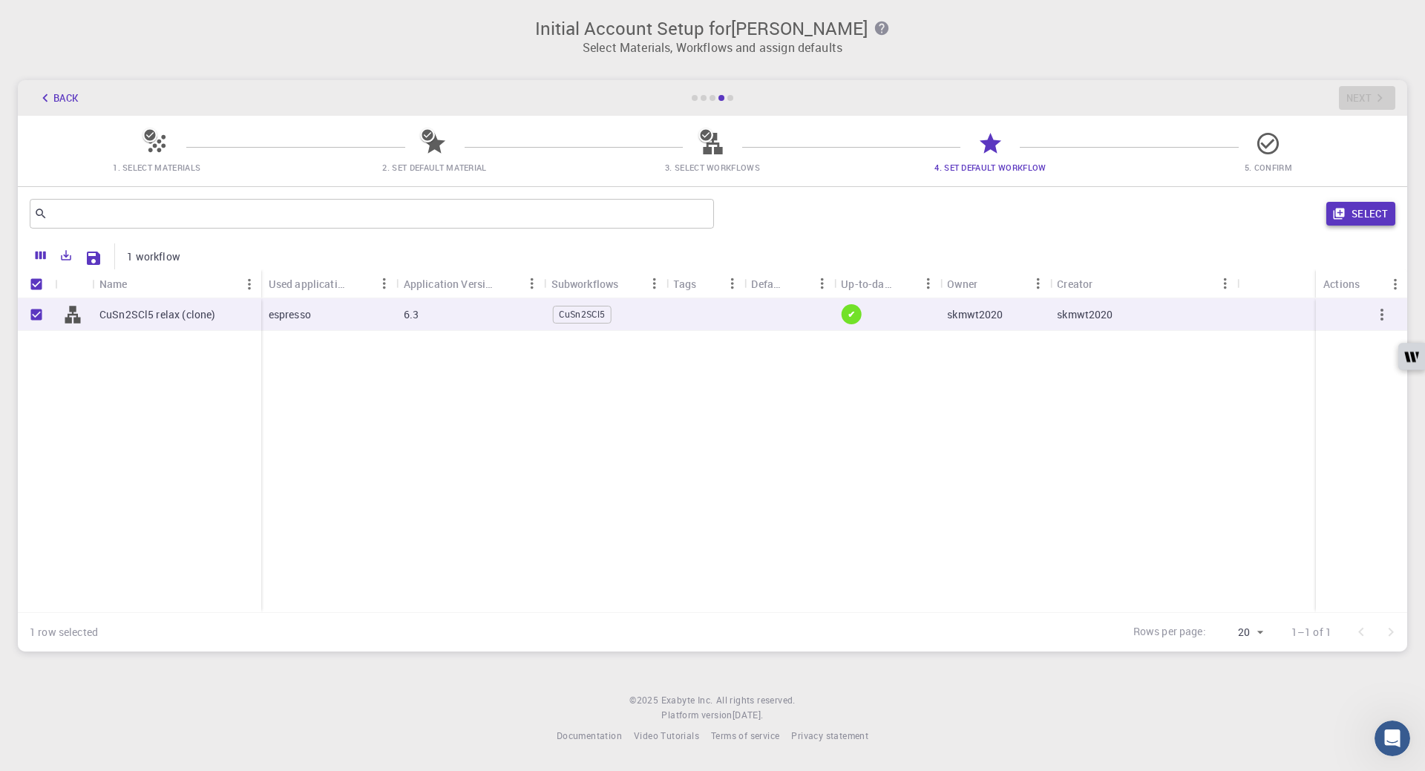
click at [1372, 217] on button "Select" at bounding box center [1360, 214] width 69 height 24
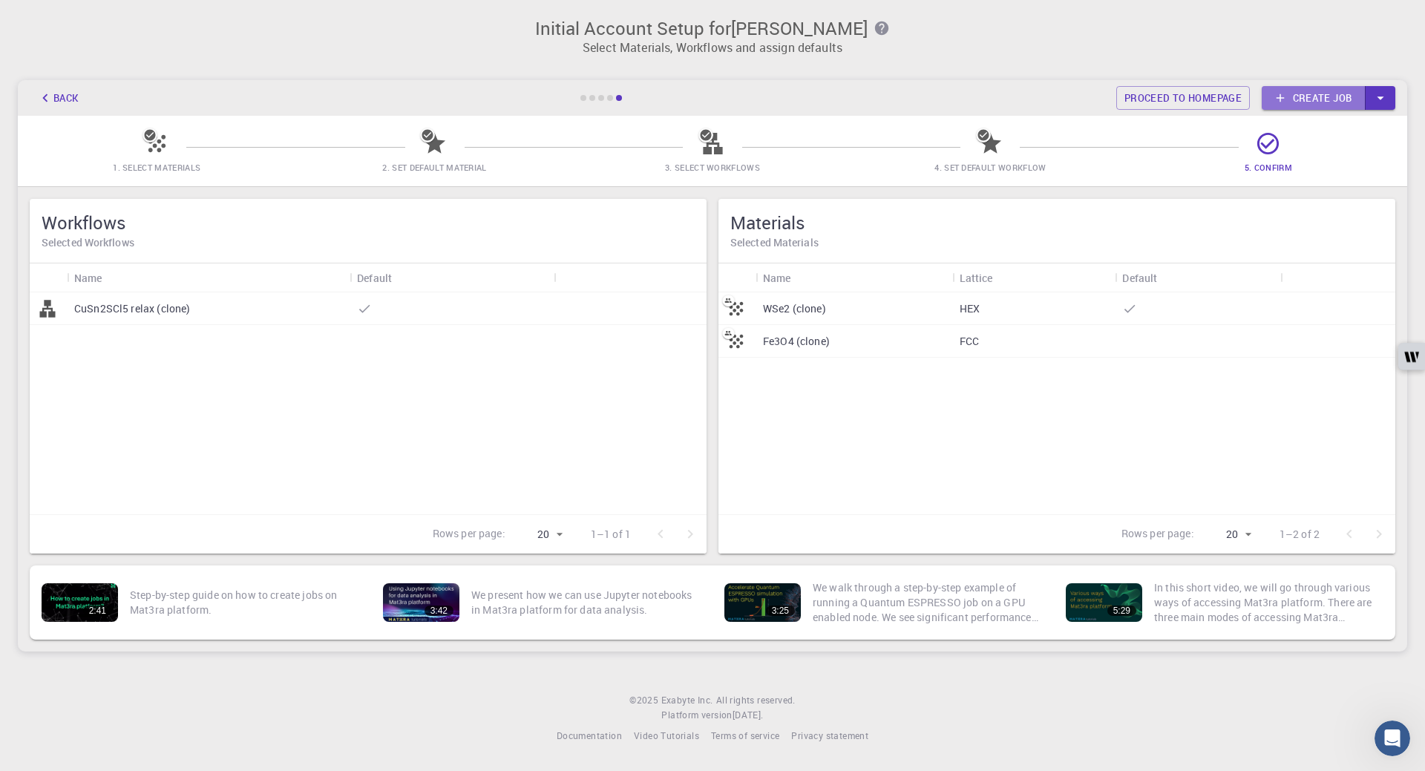
click at [1302, 99] on link "Create job" at bounding box center [1314, 98] width 104 height 24
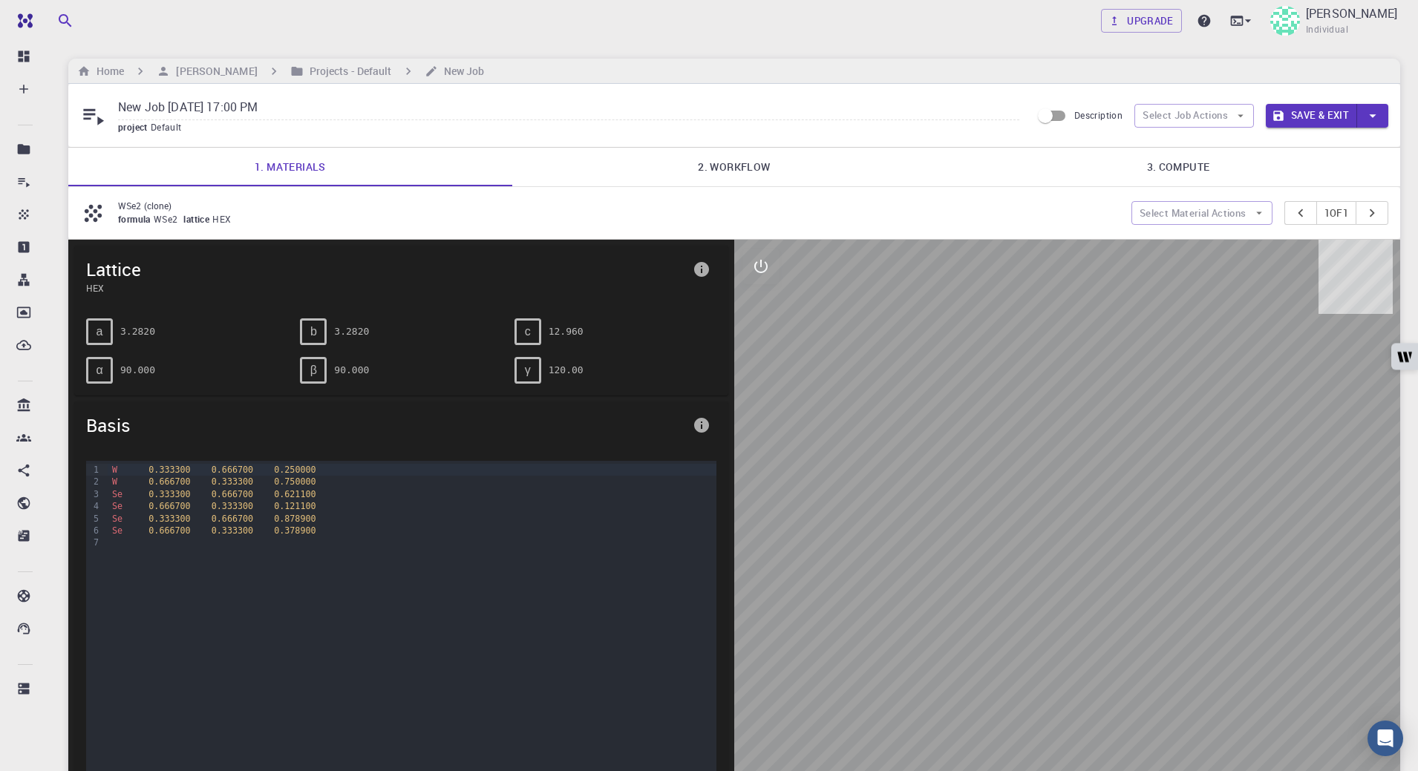
click at [757, 165] on link "2. Workflow" at bounding box center [734, 167] width 444 height 39
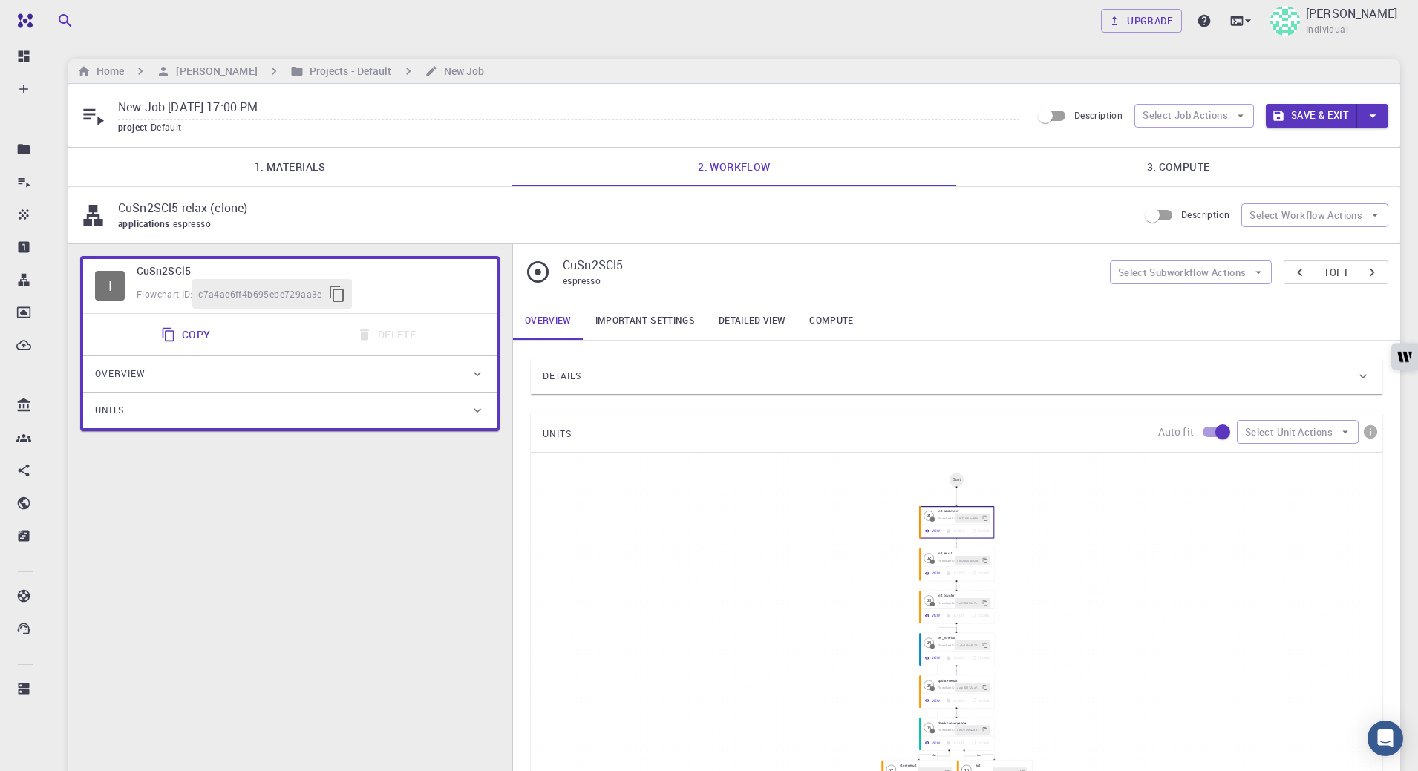
click at [1156, 160] on link "3. Compute" at bounding box center [1178, 167] width 444 height 39
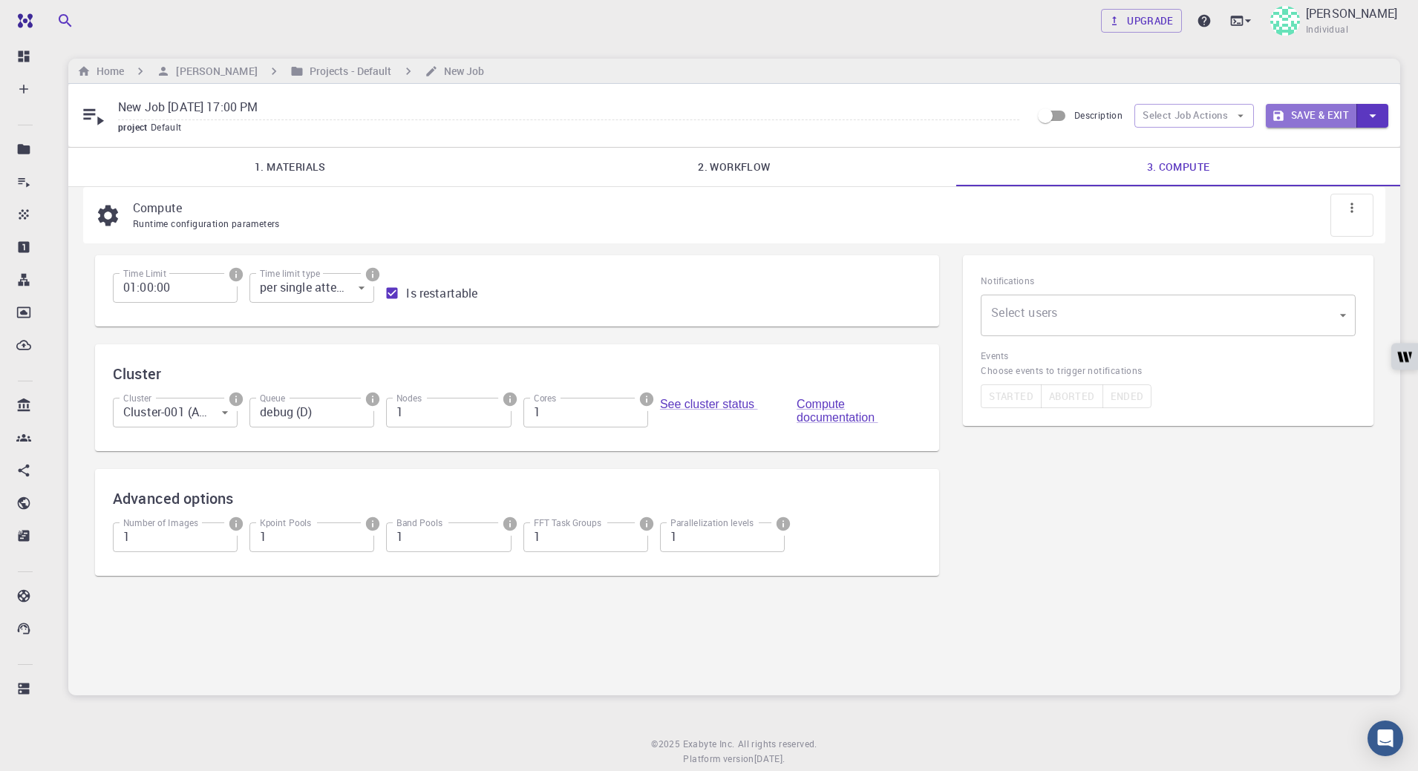
click at [1296, 119] on button "Save & Exit" at bounding box center [1310, 116] width 91 height 24
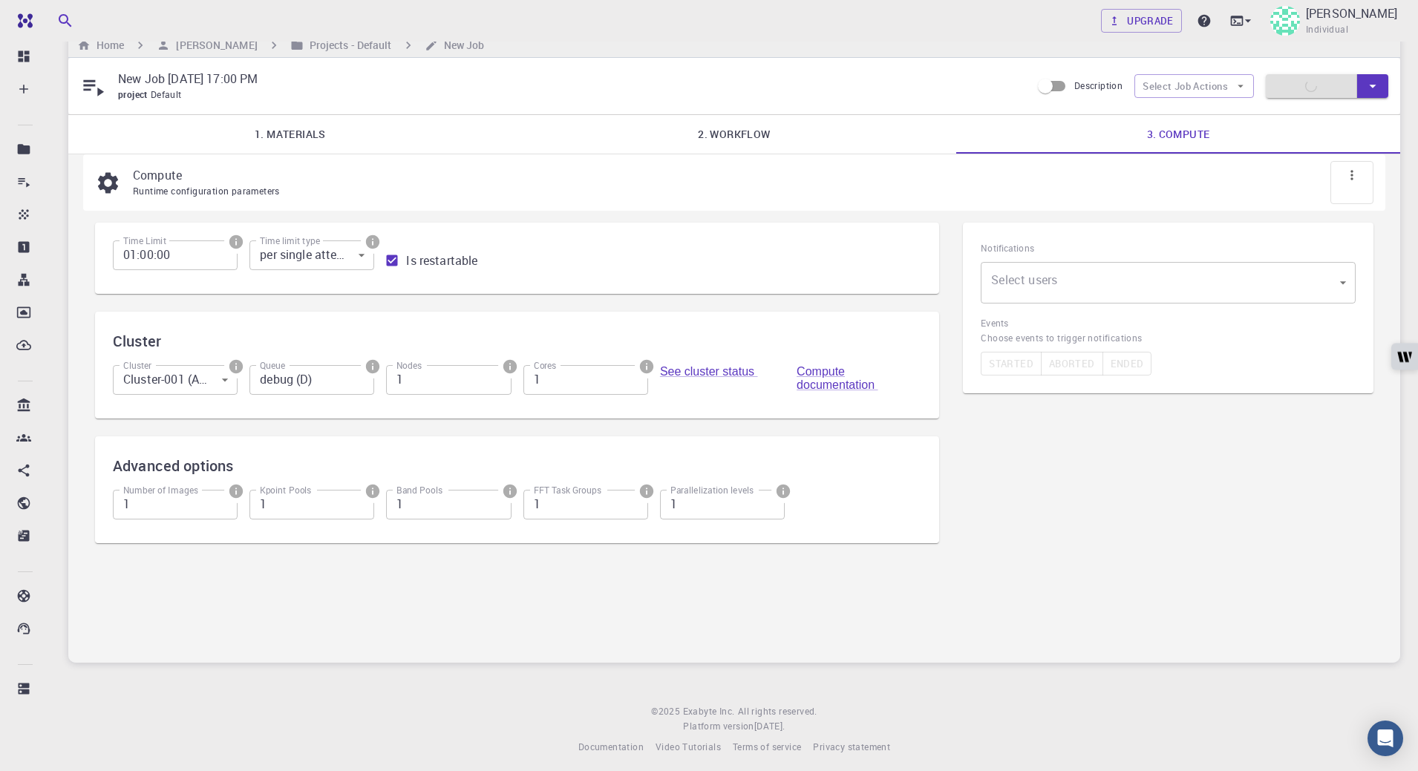
scroll to position [33, 0]
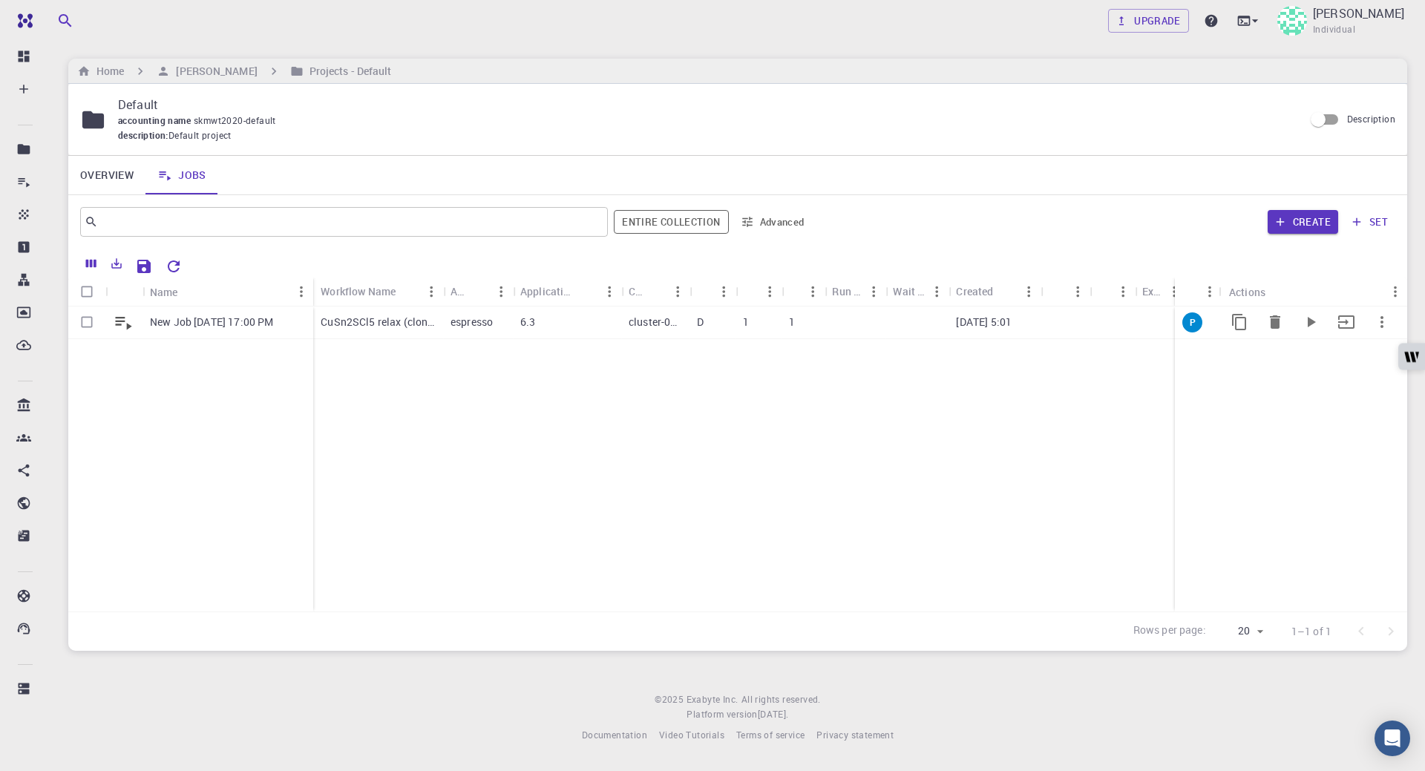
click at [502, 329] on div "espresso" at bounding box center [478, 323] width 70 height 33
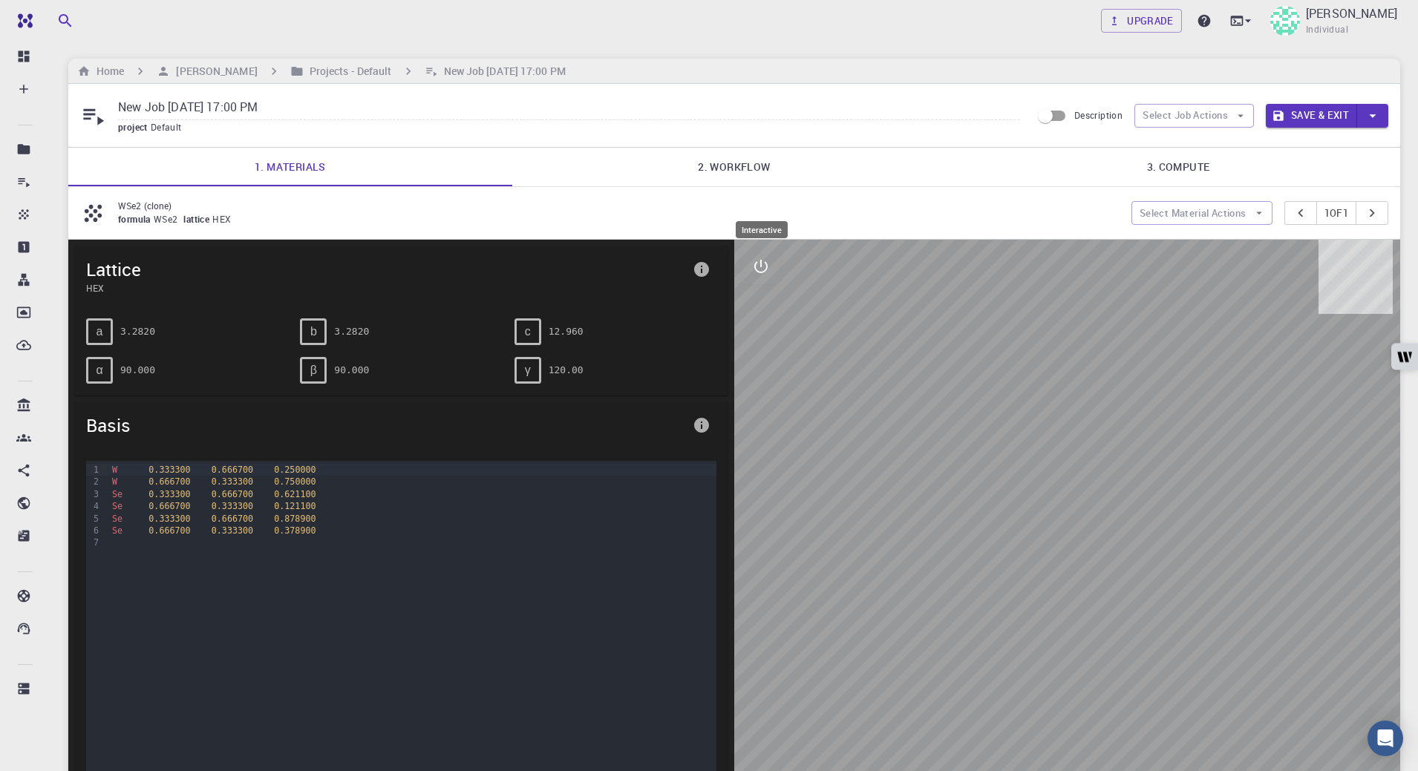
click at [761, 278] on button "interactive" at bounding box center [761, 267] width 36 height 36
click at [764, 373] on icon "measurements" at bounding box center [761, 373] width 18 height 18
